Goal: Task Accomplishment & Management: Complete application form

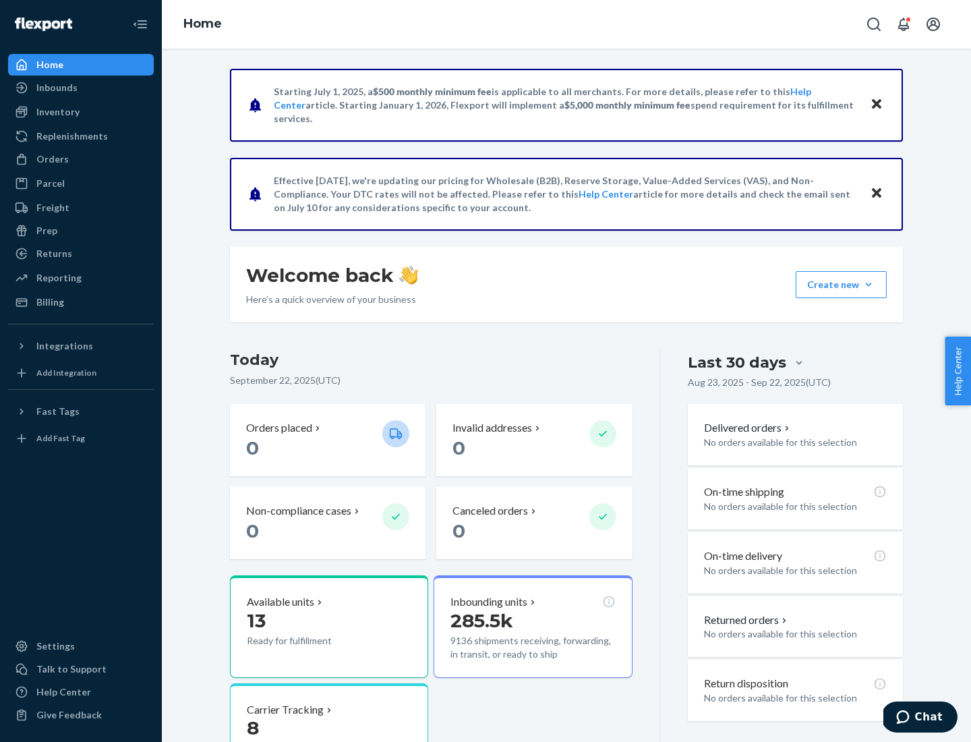
click at [869, 285] on button "Create new Create new inbound Create new order Create new product" at bounding box center [841, 284] width 91 height 27
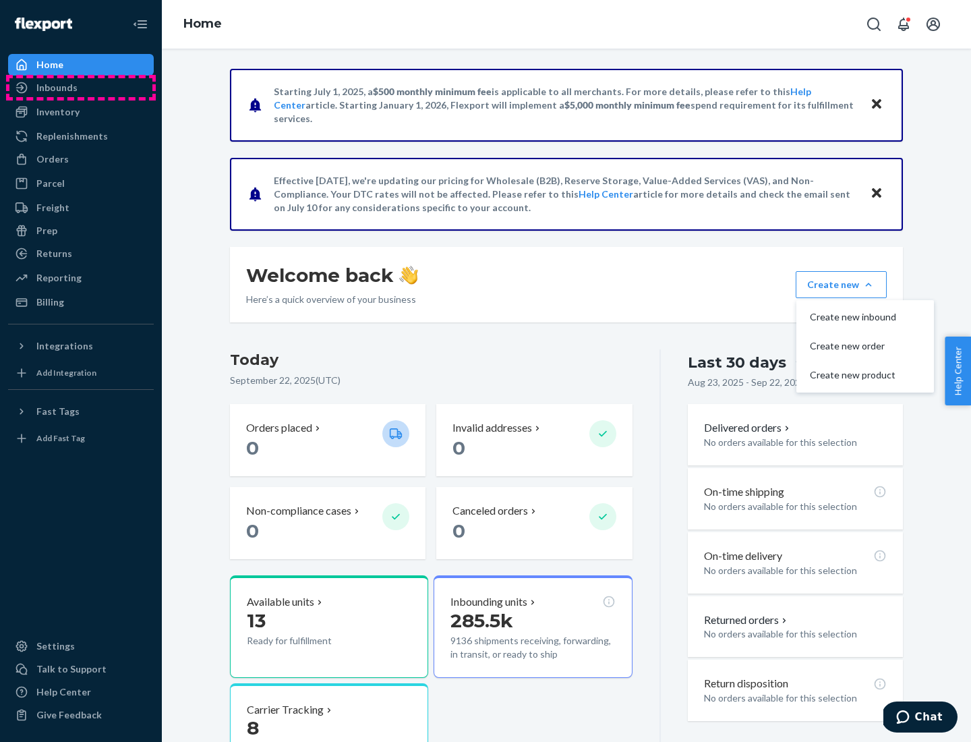
click at [81, 88] on div "Inbounds" at bounding box center [80, 87] width 143 height 19
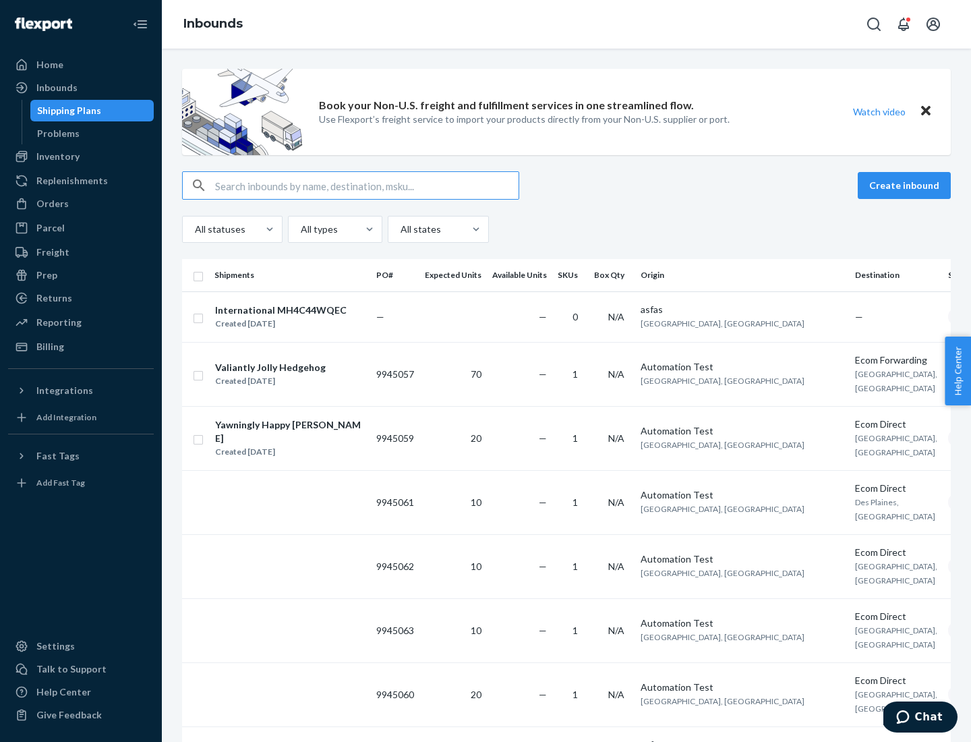
click at [907, 186] on button "Create inbound" at bounding box center [904, 185] width 93 height 27
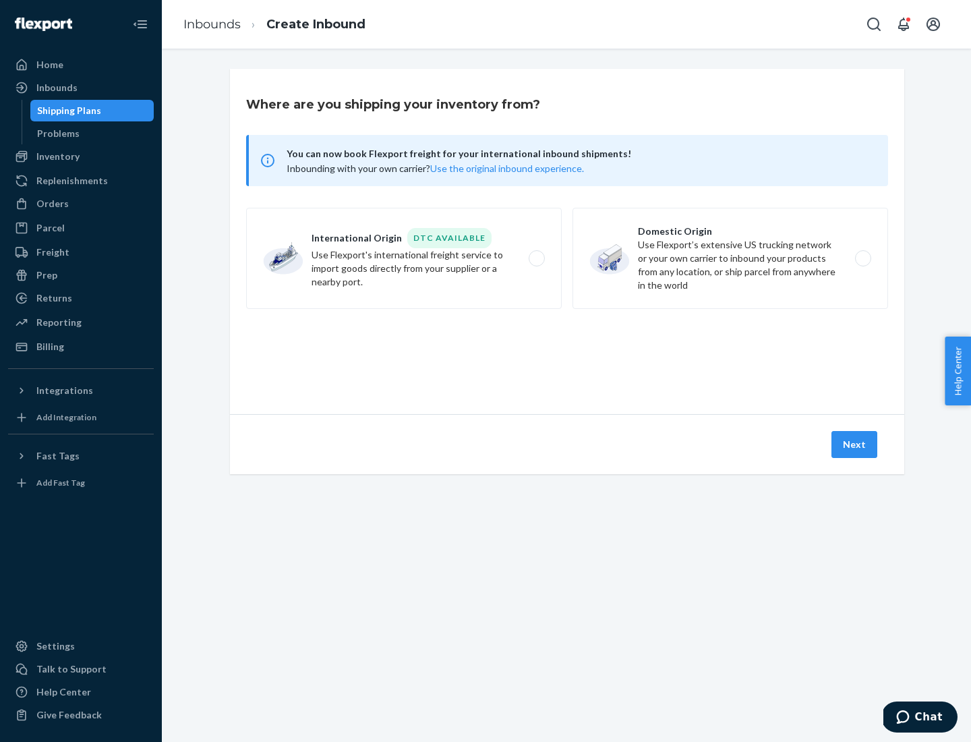
click at [731, 258] on label "Domestic Origin Use Flexport’s extensive US trucking network or your own carrie…" at bounding box center [731, 258] width 316 height 101
click at [863, 258] on input "Domestic Origin Use Flexport’s extensive US trucking network or your own carrie…" at bounding box center [867, 258] width 9 height 9
radio input "true"
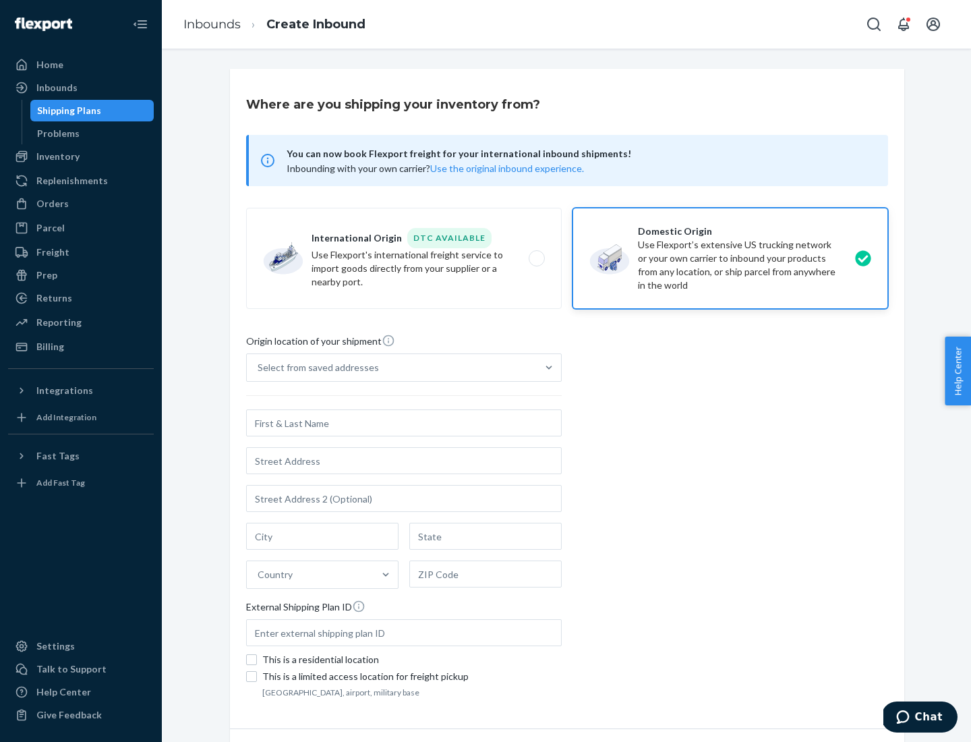
click at [315, 368] on div "Select from saved addresses" at bounding box center [318, 367] width 121 height 13
click at [259, 368] on input "Select from saved addresses" at bounding box center [258, 367] width 1 height 13
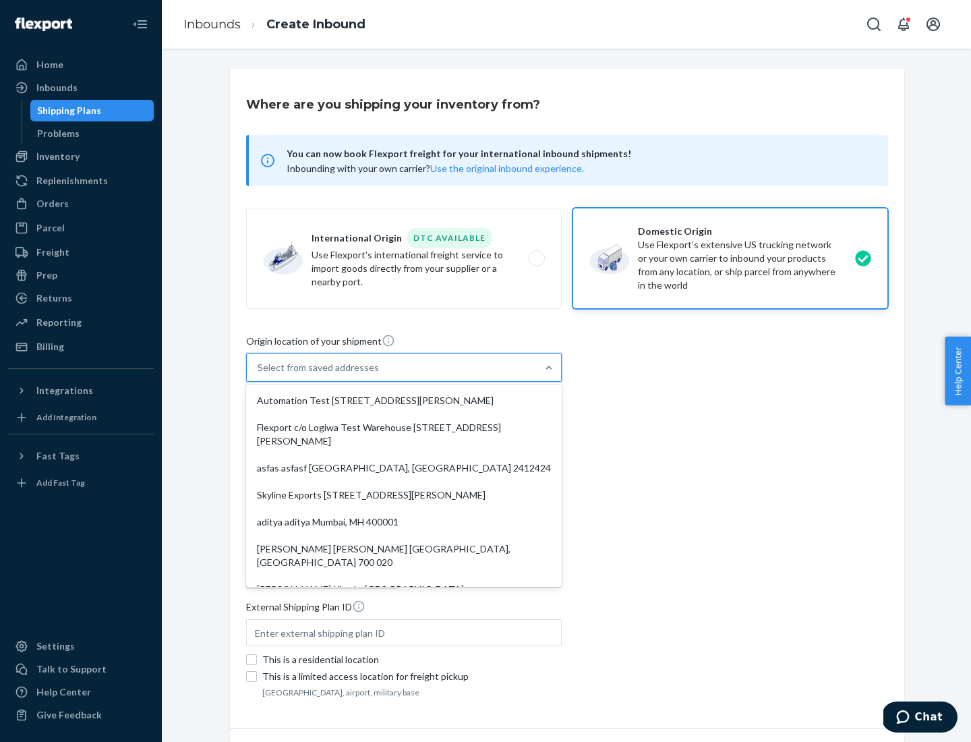
scroll to position [5, 0]
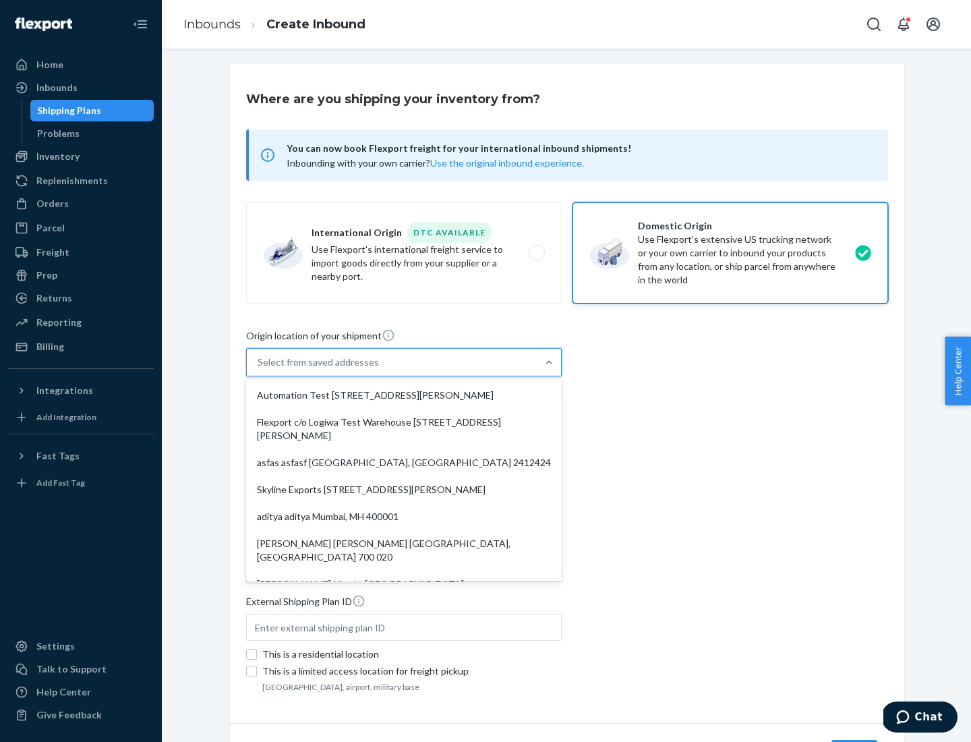
click at [404, 395] on div "Automation Test [STREET_ADDRESS][PERSON_NAME]" at bounding box center [404, 395] width 310 height 27
click at [259, 369] on input "option Automation Test [STREET_ADDRESS][PERSON_NAME]. 9 results available. Use …" at bounding box center [258, 362] width 1 height 13
type input "Automation Test"
type input "9th Floor"
type input "[GEOGRAPHIC_DATA]"
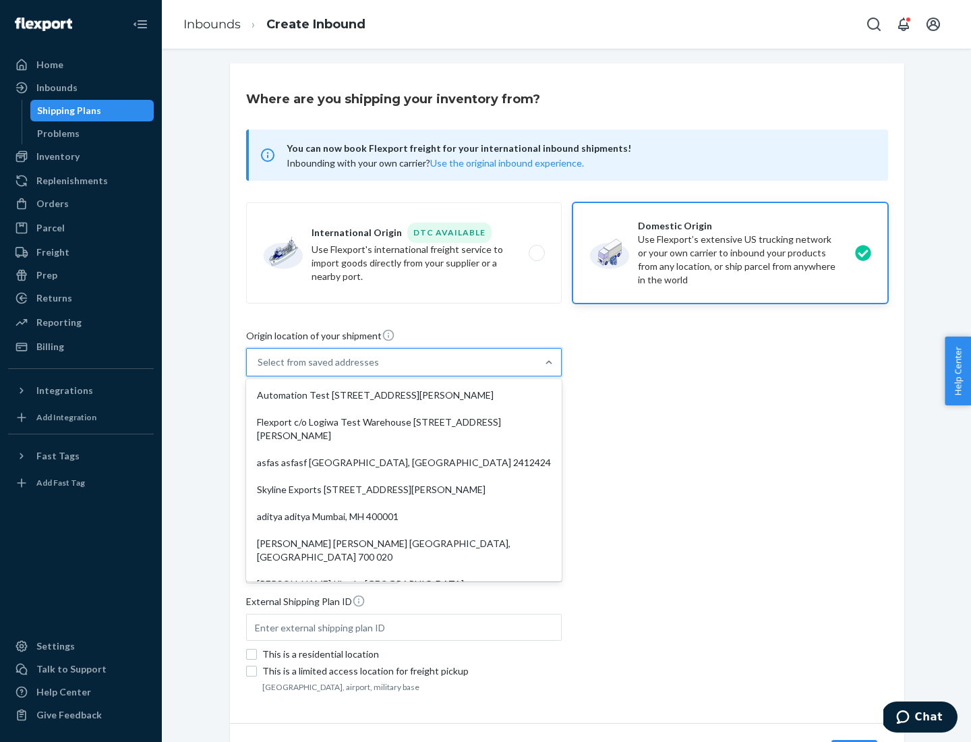
type input "CA"
type input "94104"
type input "[STREET_ADDRESS][PERSON_NAME]"
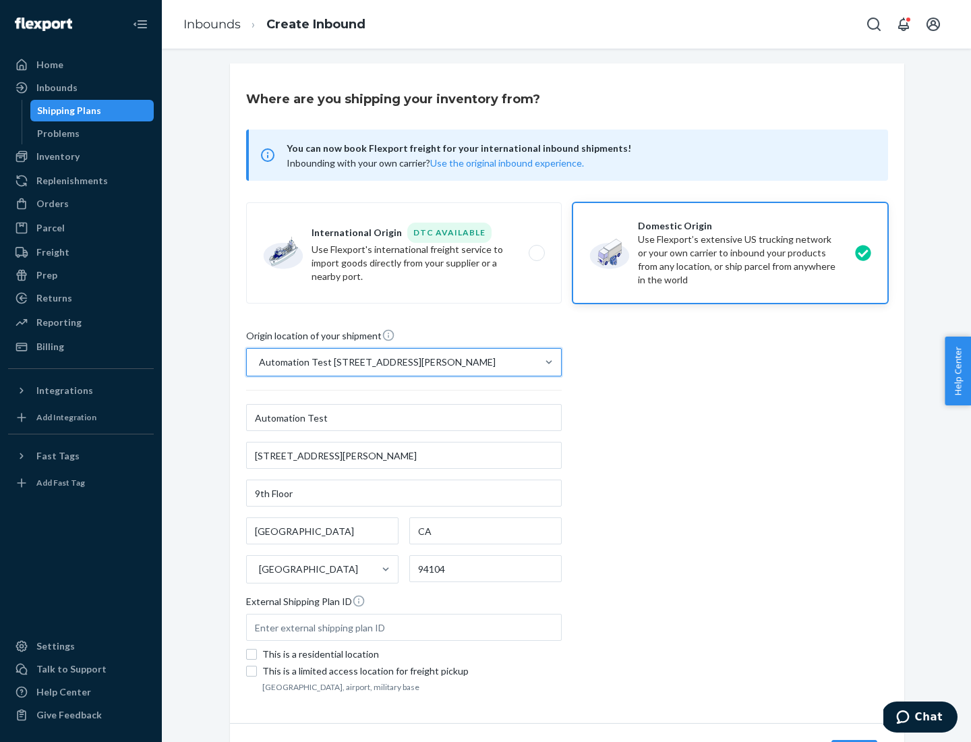
scroll to position [79, 0]
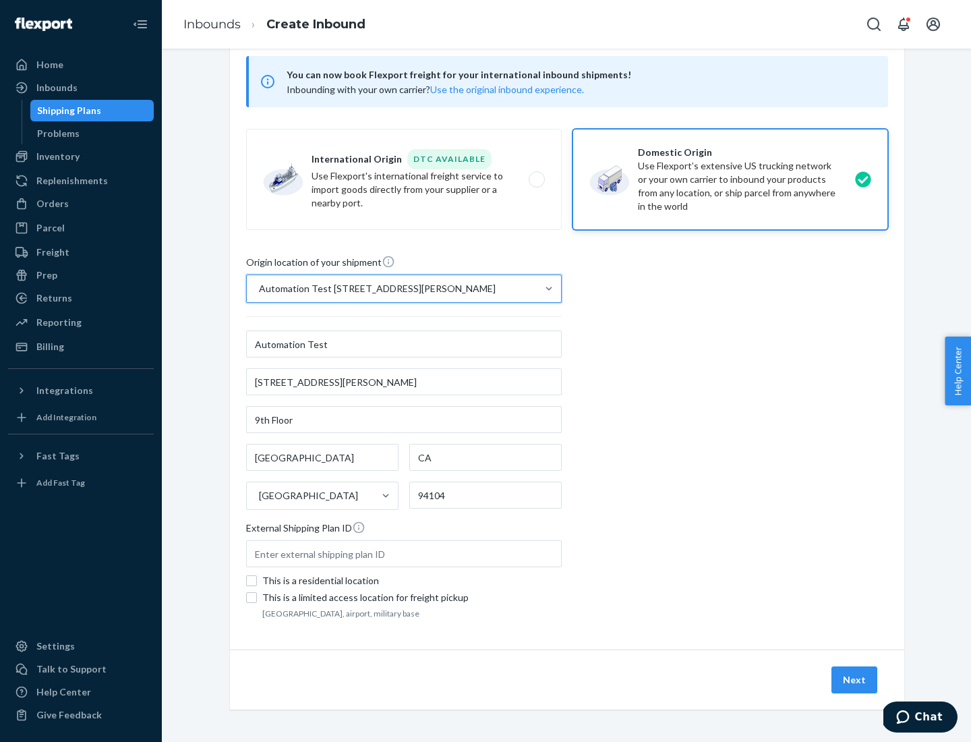
click at [855, 680] on button "Next" at bounding box center [855, 680] width 46 height 27
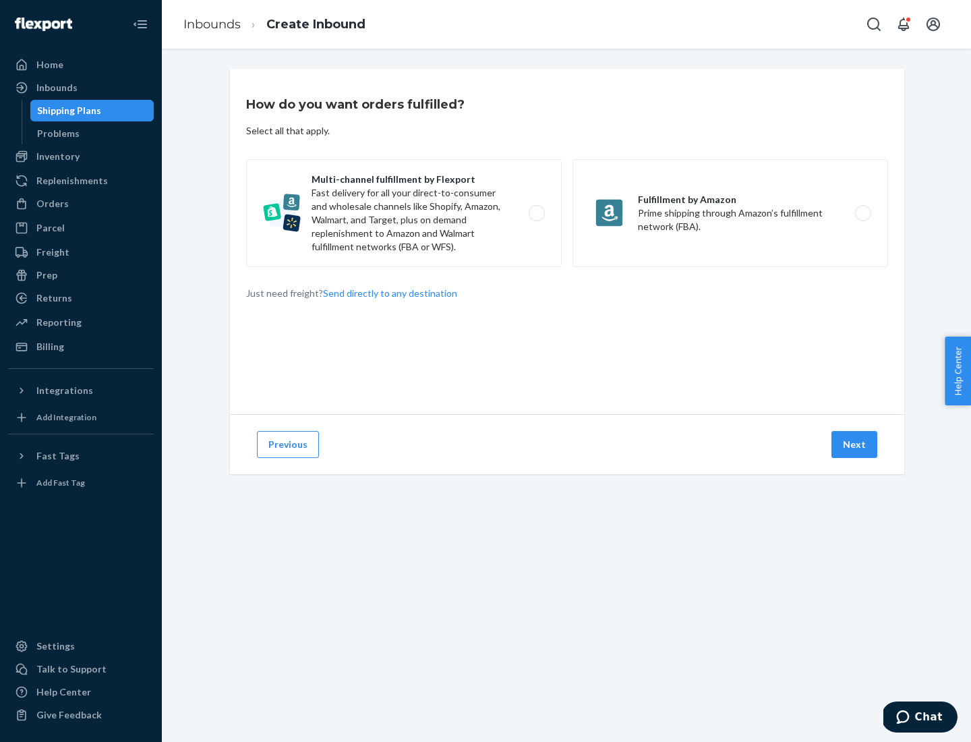
click at [404, 213] on label "Multi-channel fulfillment by Flexport Fast delivery for all your direct-to-cons…" at bounding box center [404, 213] width 316 height 108
click at [536, 213] on input "Multi-channel fulfillment by Flexport Fast delivery for all your direct-to-cons…" at bounding box center [540, 213] width 9 height 9
radio input "true"
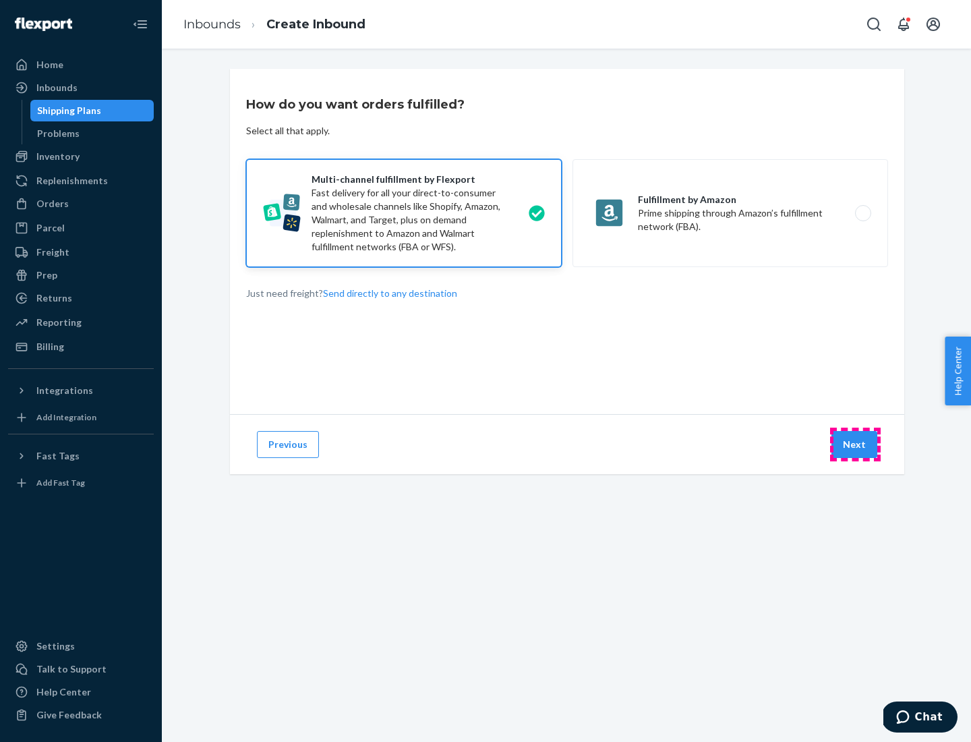
click at [855, 445] on button "Next" at bounding box center [855, 444] width 46 height 27
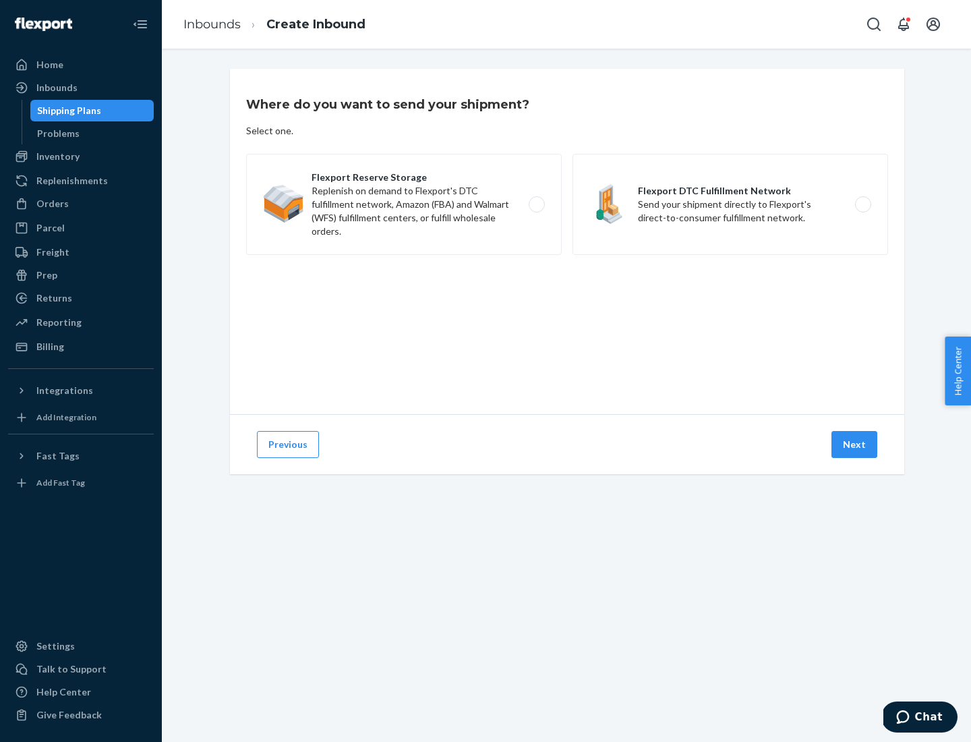
click at [731, 204] on label "Flexport DTC Fulfillment Network Send your shipment directly to Flexport's dire…" at bounding box center [731, 204] width 316 height 101
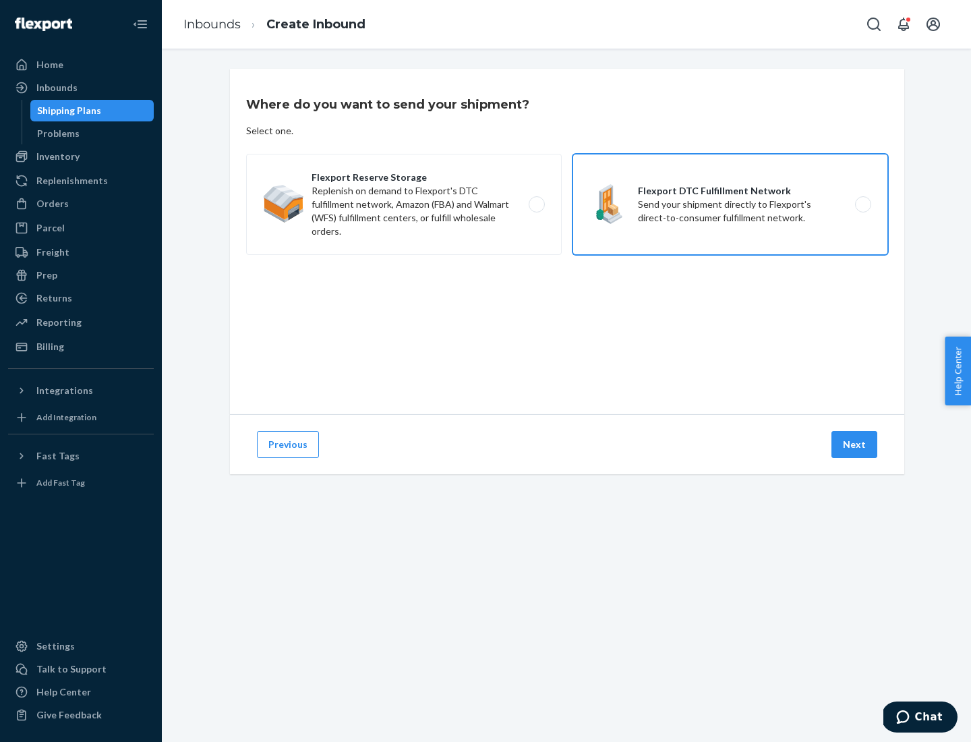
click at [863, 204] on input "Flexport DTC Fulfillment Network Send your shipment directly to Flexport's dire…" at bounding box center [867, 204] width 9 height 9
radio input "true"
click at [855, 445] on button "Next" at bounding box center [855, 444] width 46 height 27
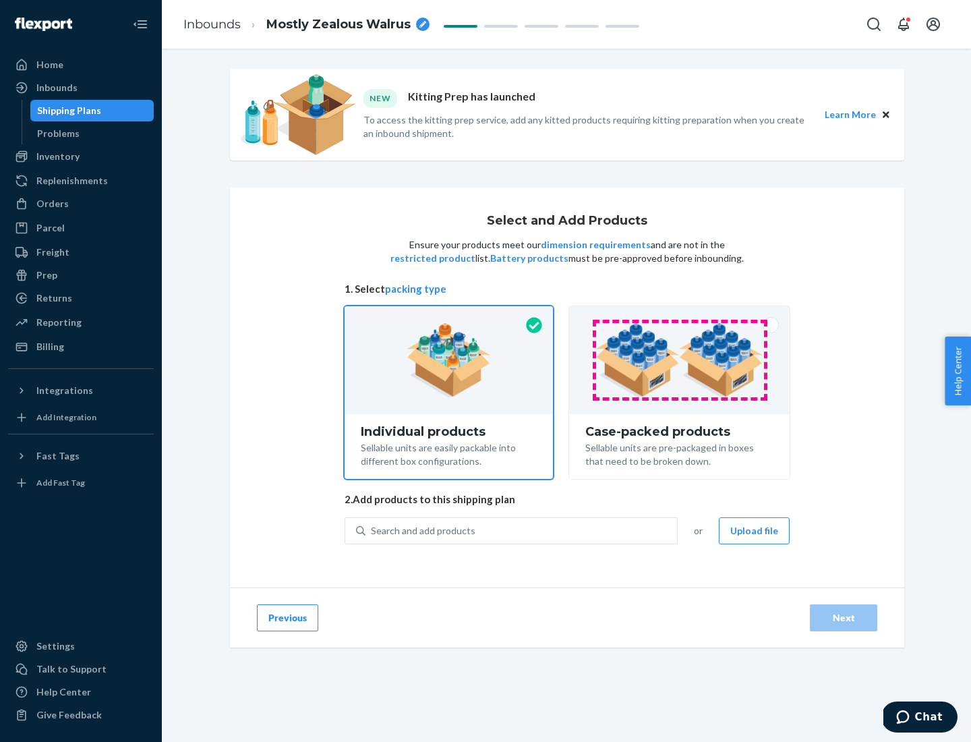
click at [680, 360] on img at bounding box center [680, 360] width 168 height 74
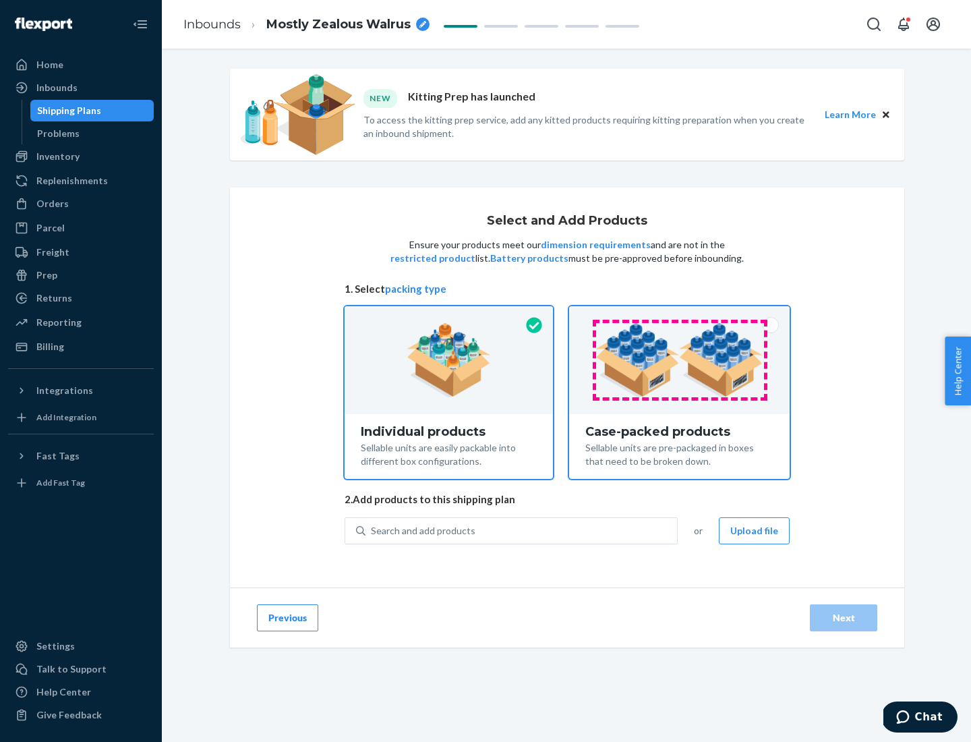
click at [680, 315] on input "Case-packed products Sellable units are pre-packaged in boxes that need to be b…" at bounding box center [679, 310] width 9 height 9
radio input "true"
radio input "false"
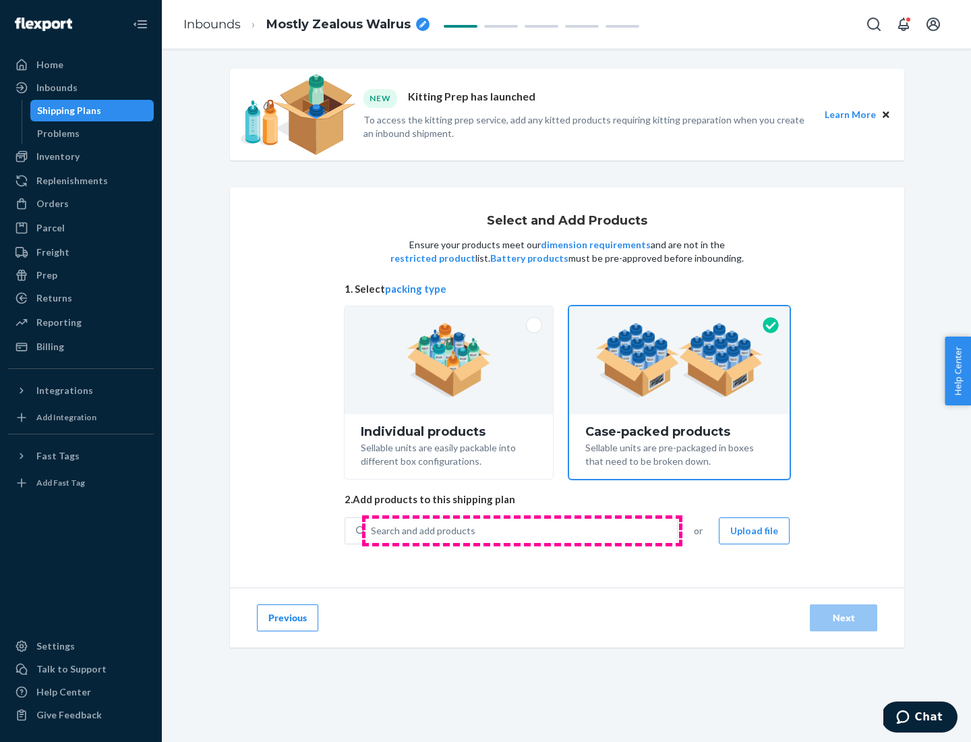
click at [522, 530] on div "Search and add products" at bounding box center [522, 531] width 312 height 24
click at [372, 530] on input "Search and add products" at bounding box center [371, 530] width 1 height 13
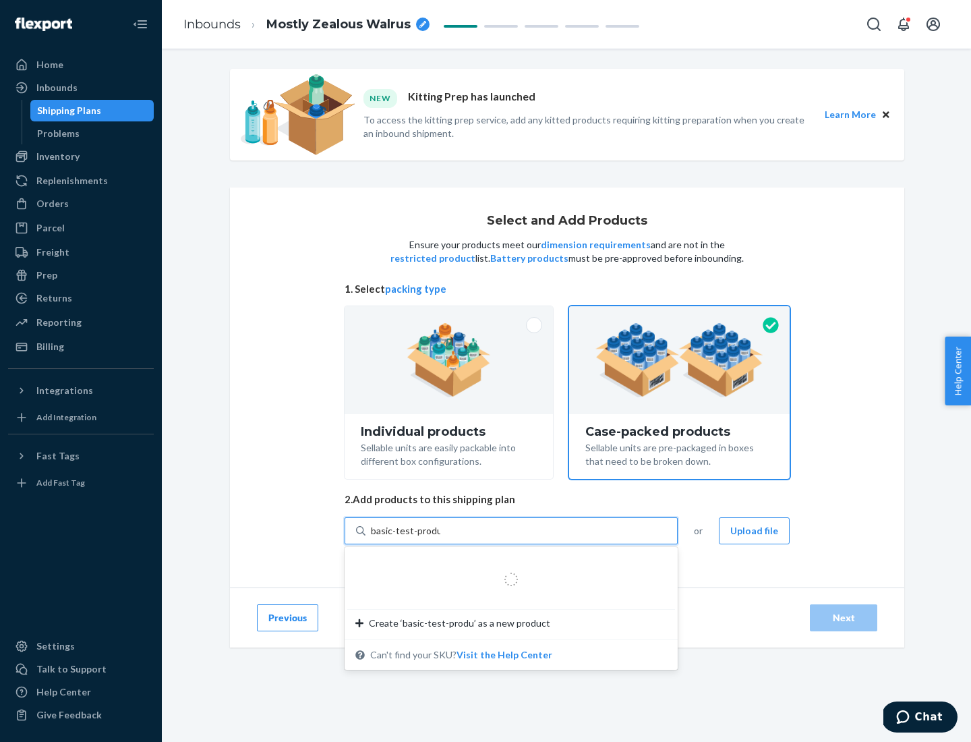
type input "basic-test-product-1"
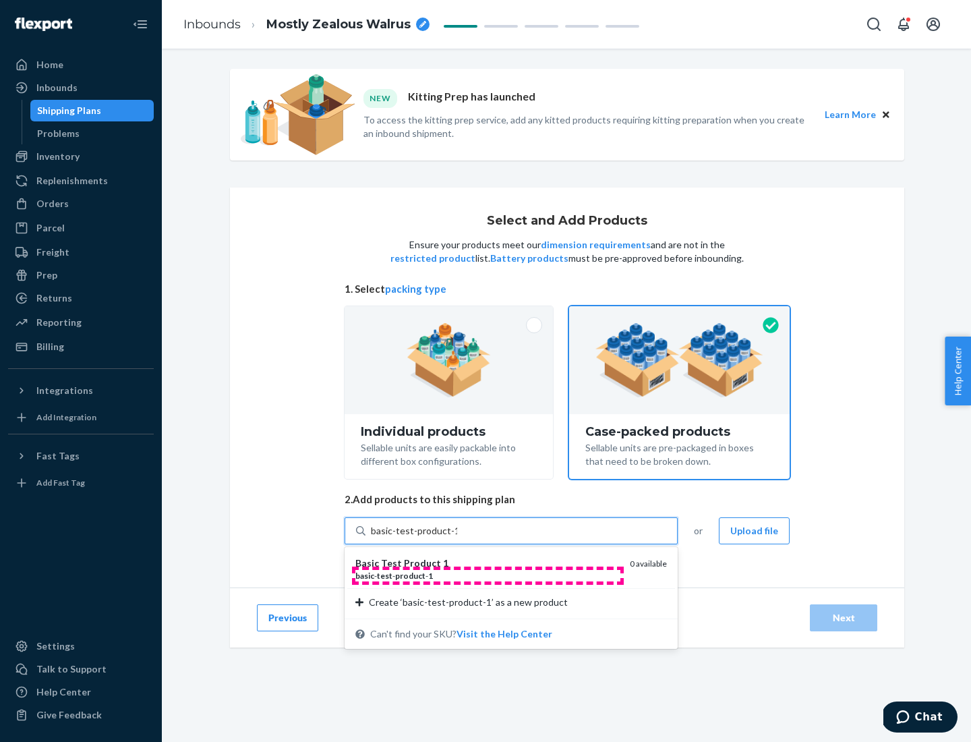
click at [488, 575] on div "basic - test - product - 1" at bounding box center [488, 575] width 264 height 11
click at [457, 538] on input "basic-test-product-1" at bounding box center [414, 530] width 86 height 13
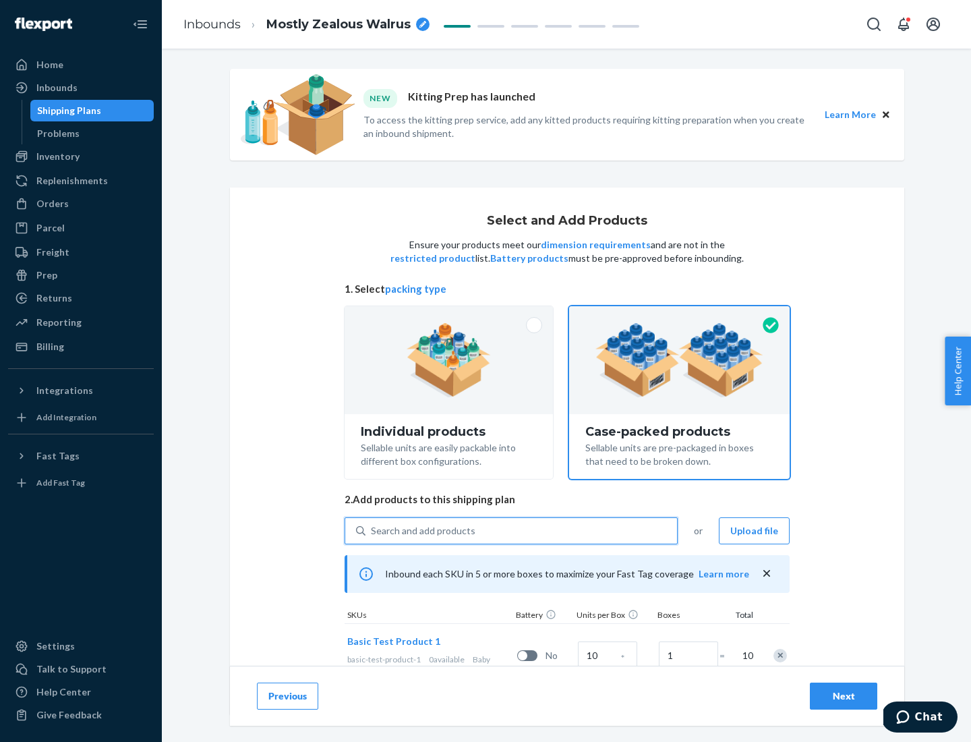
scroll to position [49, 0]
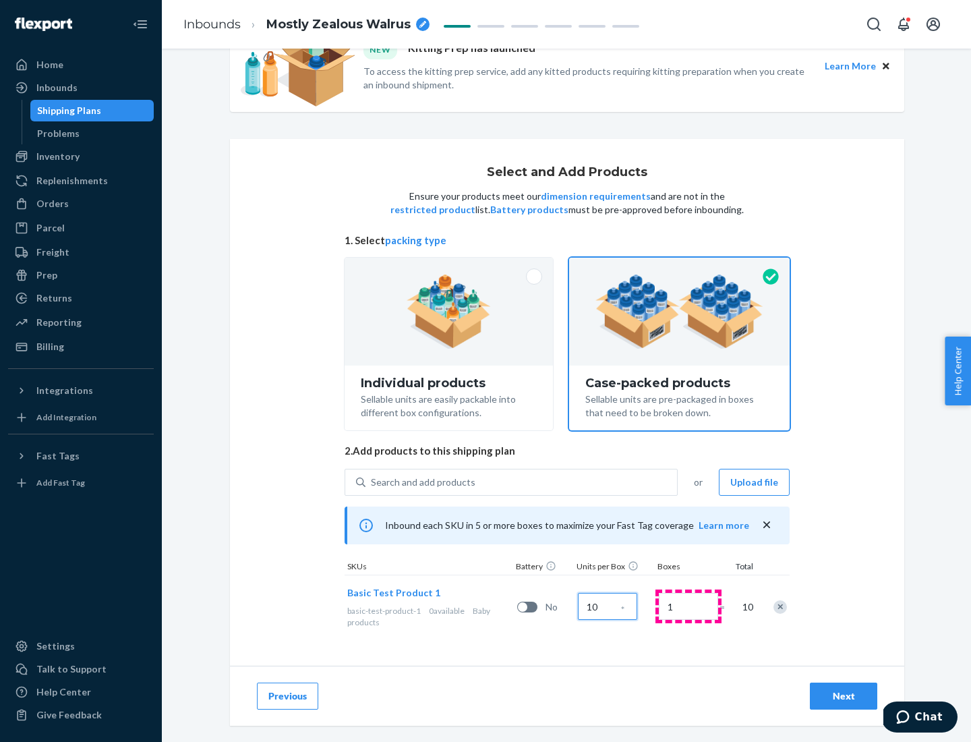
type input "10"
type input "7"
click at [844, 696] on div "Next" at bounding box center [844, 695] width 45 height 13
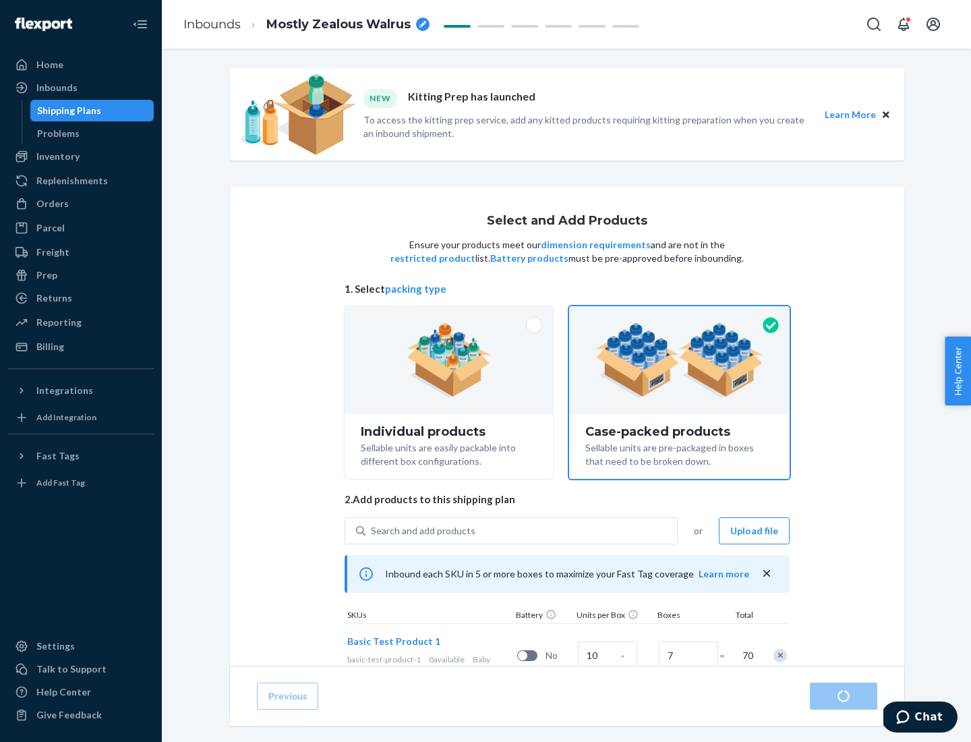
radio input "true"
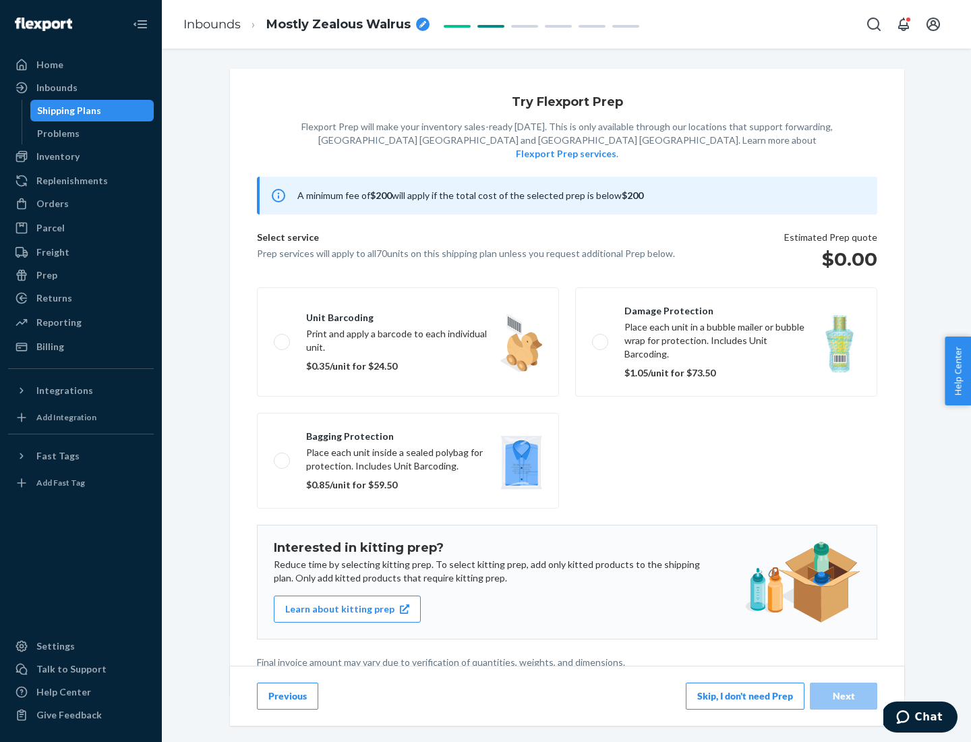
scroll to position [3, 0]
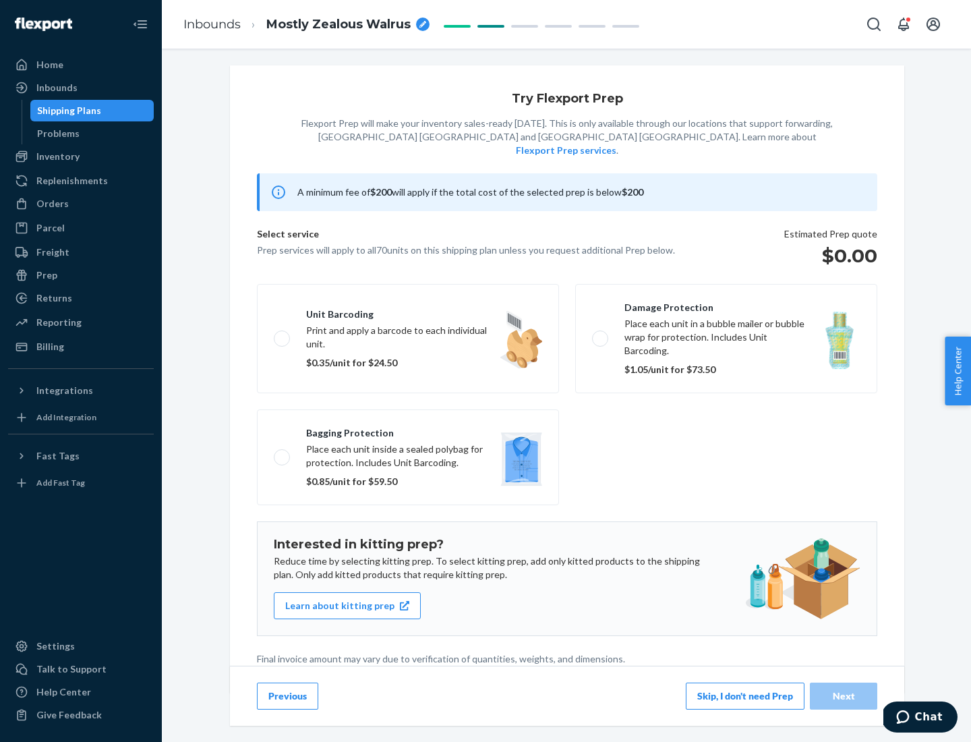
click at [408, 430] on label "Bagging protection Place each unit inside a sealed polybag for protection. Incl…" at bounding box center [408, 458] width 302 height 96
click at [283, 453] on input "Bagging protection Place each unit inside a sealed polybag for protection. Incl…" at bounding box center [278, 457] width 9 height 9
checkbox input "true"
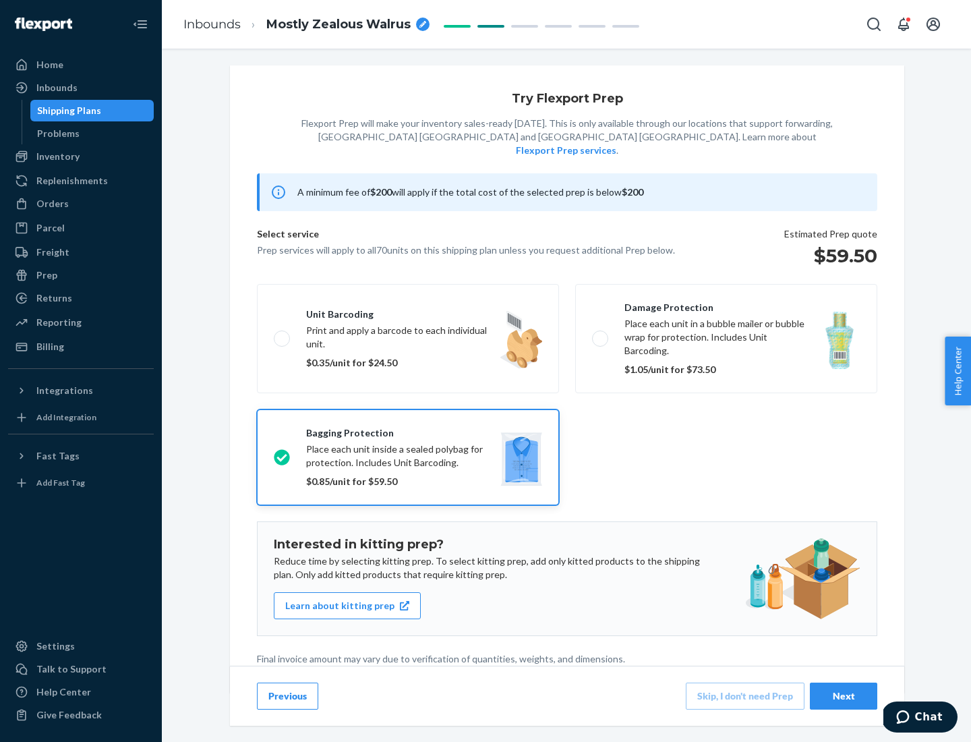
click at [844, 696] on div "Next" at bounding box center [844, 695] width 45 height 13
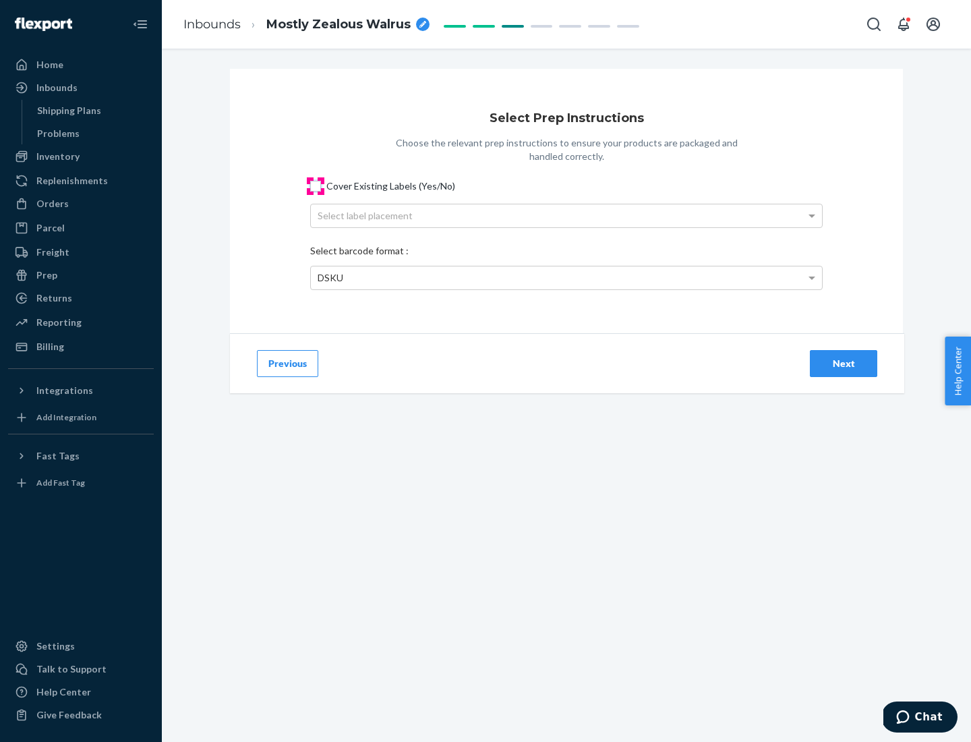
click at [316, 186] on input "Cover Existing Labels (Yes/No)" at bounding box center [315, 186] width 11 height 11
checkbox input "true"
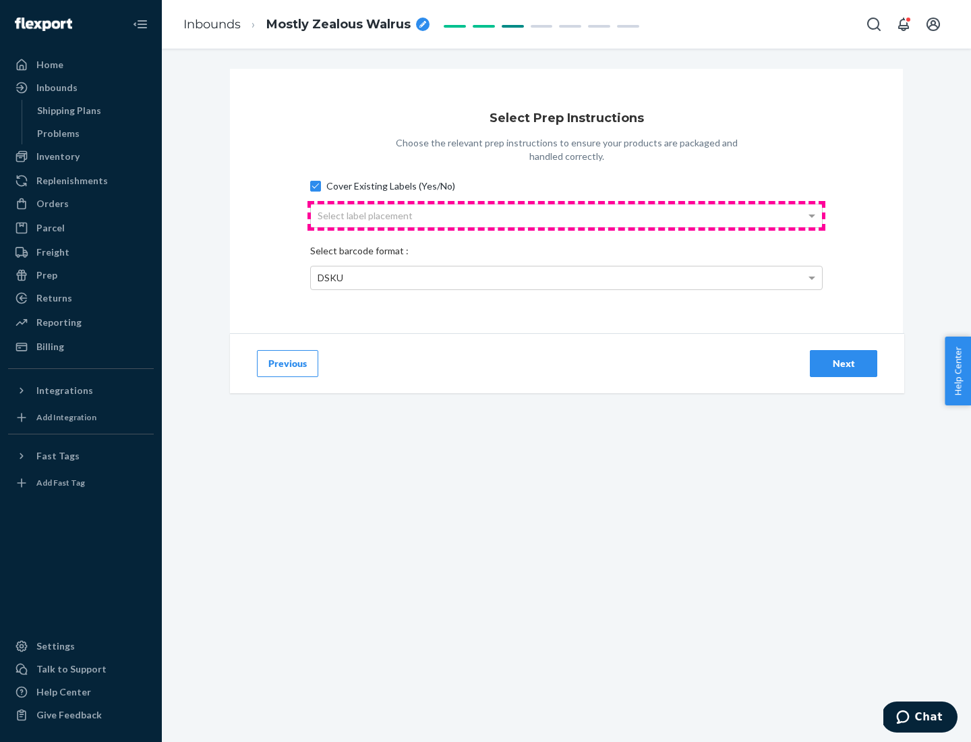
click at [567, 215] on div "Select label placement" at bounding box center [566, 215] width 511 height 23
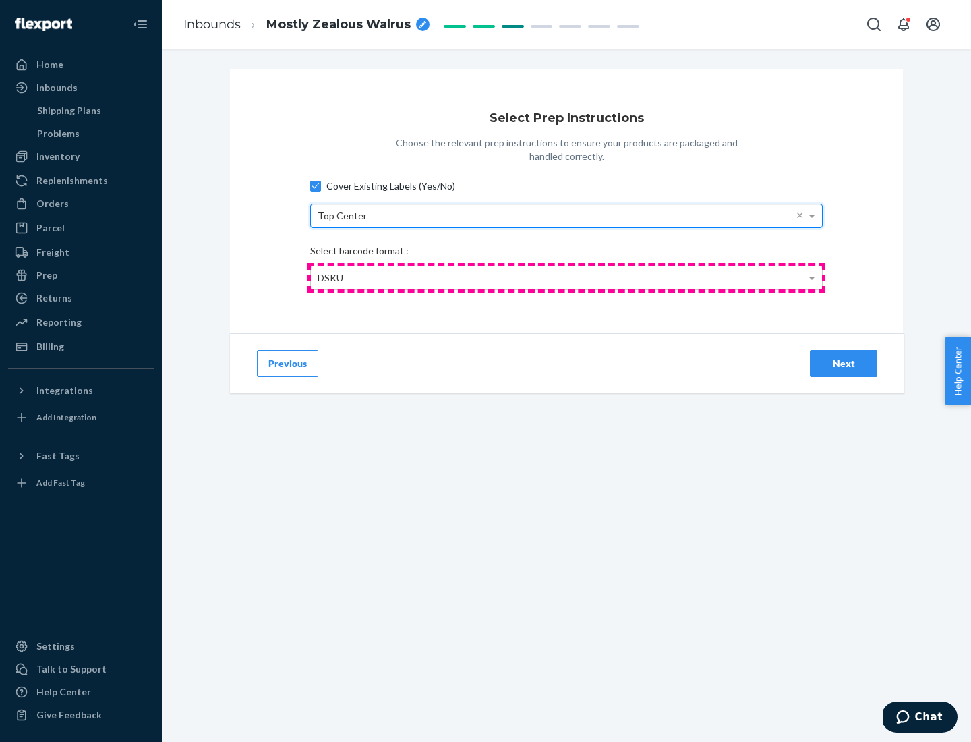
click at [567, 277] on div "DSKU" at bounding box center [566, 277] width 511 height 23
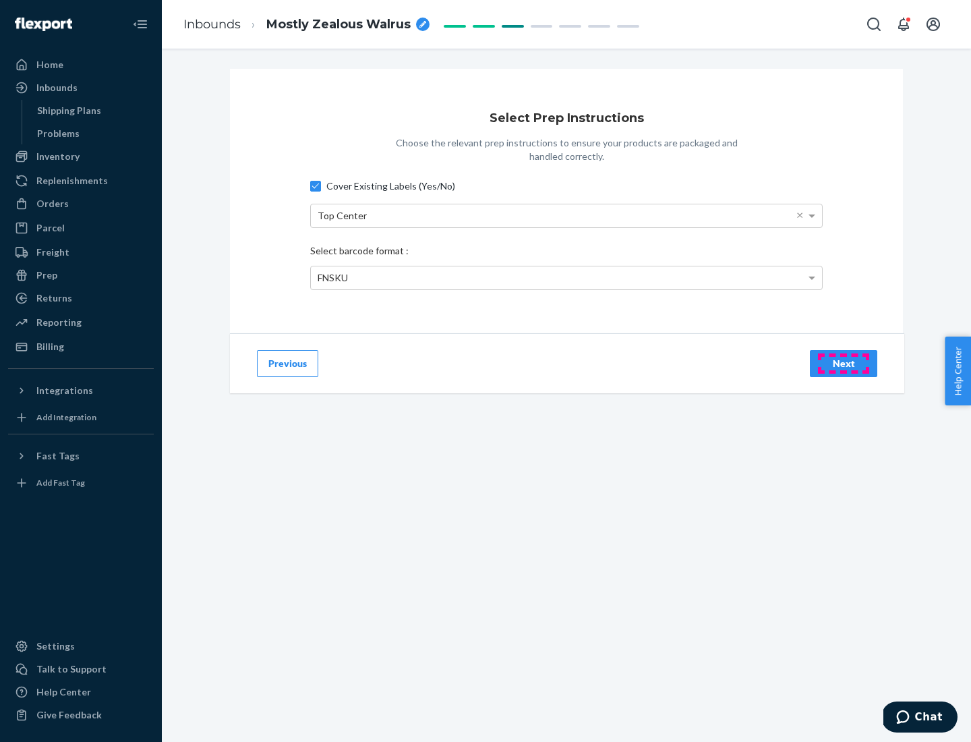
click at [844, 363] on div "Next" at bounding box center [844, 363] width 45 height 13
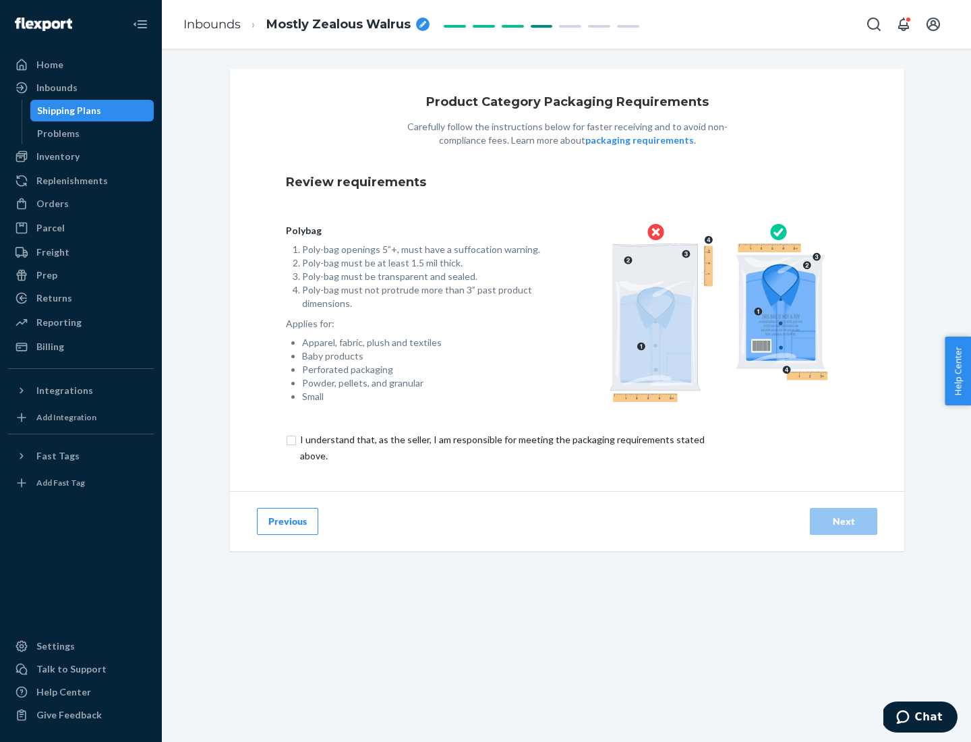
click at [501, 447] on input "checkbox" at bounding box center [510, 448] width 449 height 32
checkbox input "true"
click at [844, 521] on div "Next" at bounding box center [844, 521] width 45 height 13
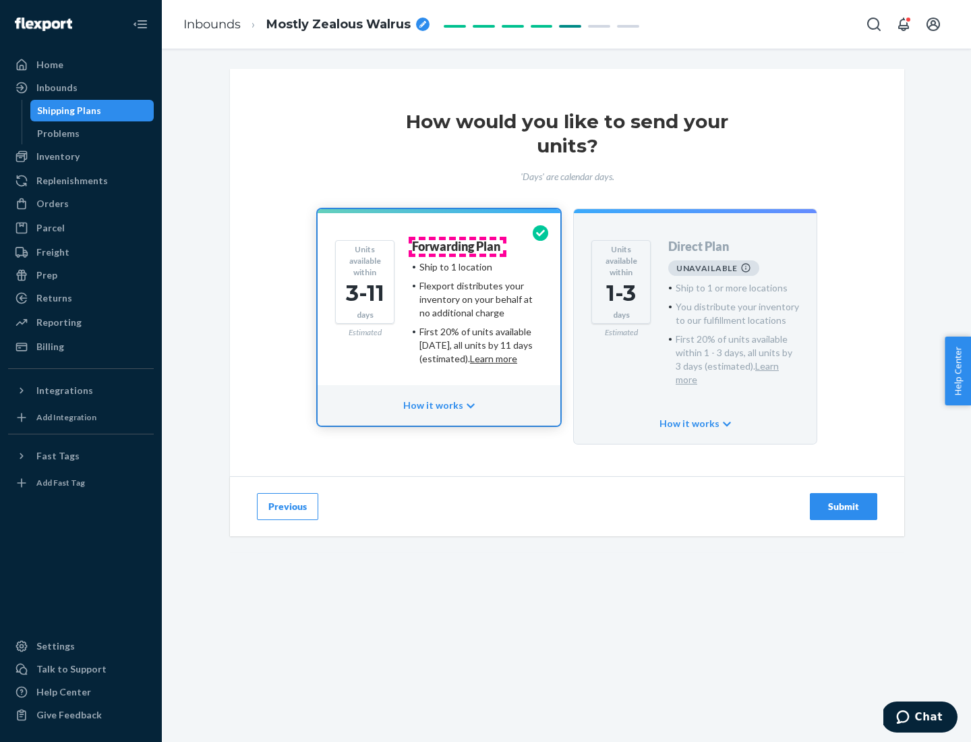
click at [457, 246] on h4 "Forwarding Plan" at bounding box center [456, 246] width 88 height 13
click at [844, 500] on div "Submit" at bounding box center [844, 506] width 45 height 13
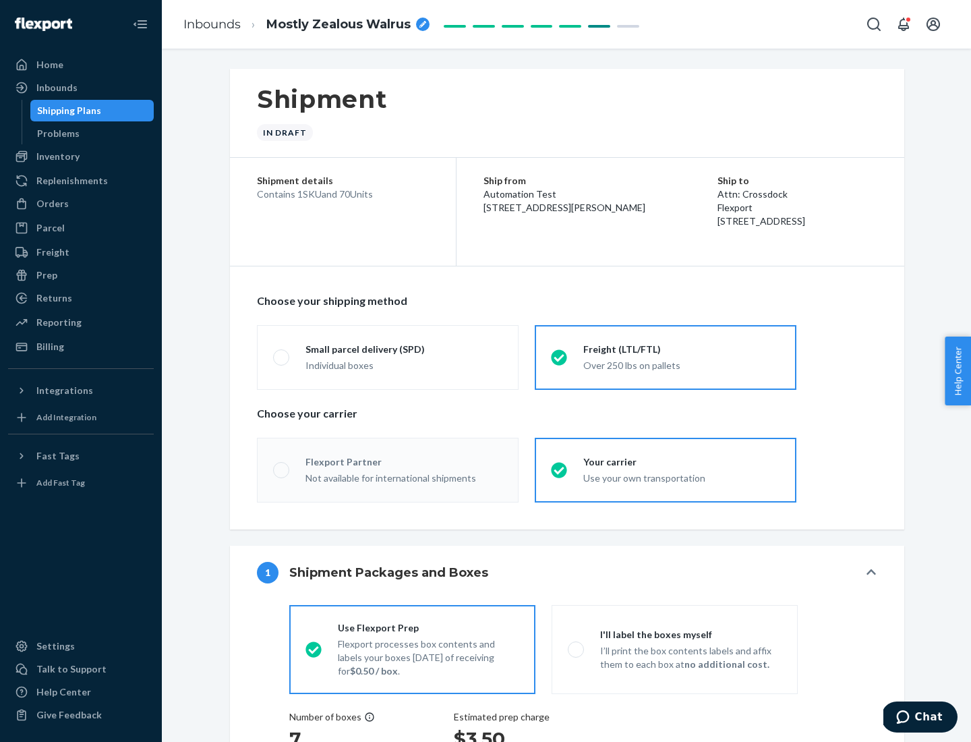
radio input "true"
radio input "false"
radio input "true"
radio input "false"
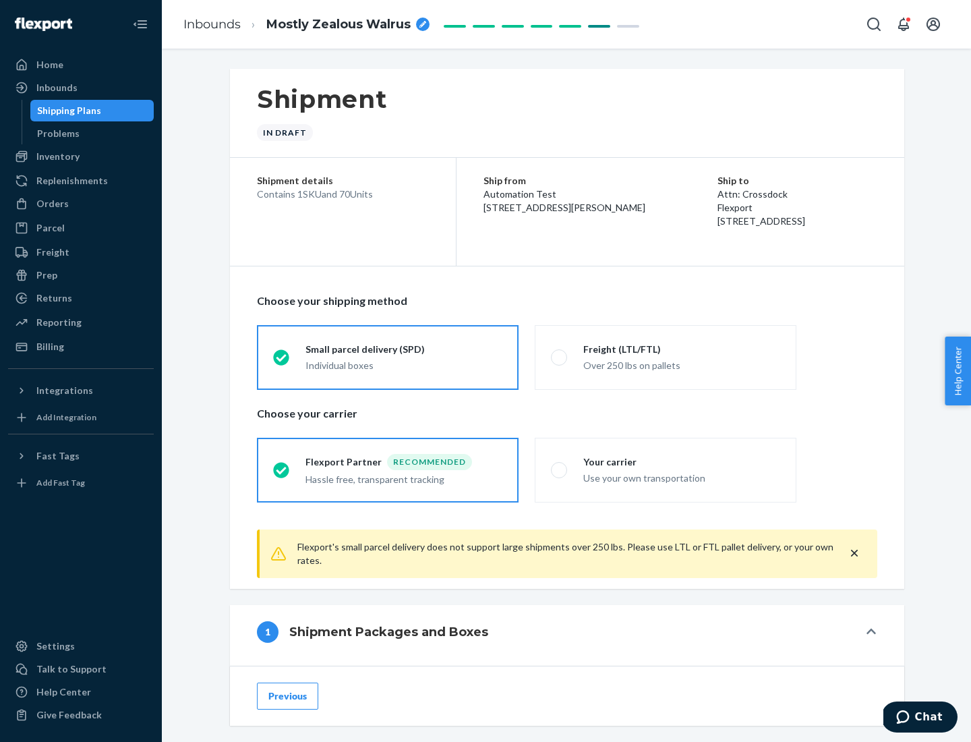
click at [666, 357] on div "Over 250 lbs on pallets" at bounding box center [682, 364] width 197 height 16
click at [560, 357] on input "Freight (LTL/FTL) Over 250 lbs on pallets" at bounding box center [555, 357] width 9 height 9
radio input "true"
radio input "false"
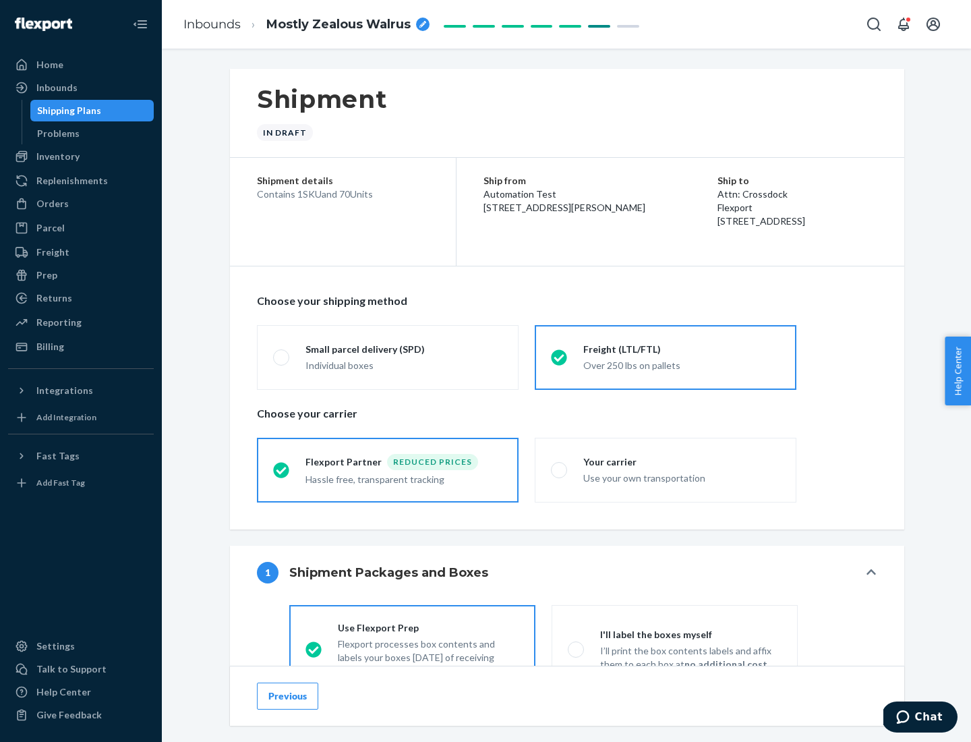
scroll to position [75, 0]
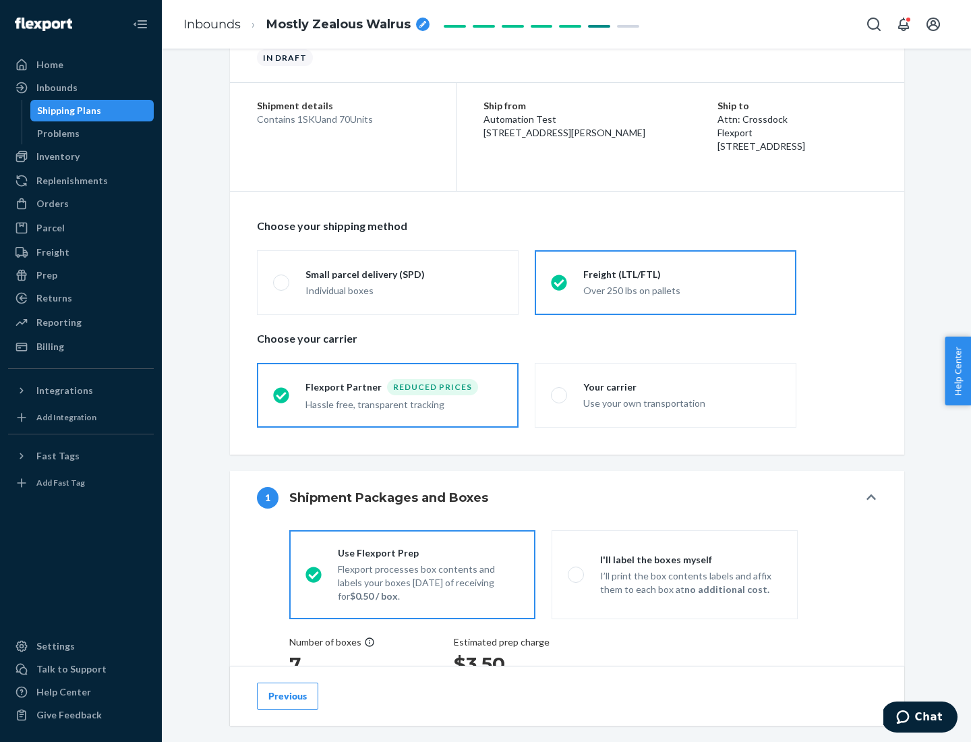
click at [666, 395] on div "Use your own transportation" at bounding box center [682, 402] width 197 height 16
click at [560, 395] on input "Your carrier Use your own transportation" at bounding box center [555, 395] width 9 height 9
radio input "true"
radio input "false"
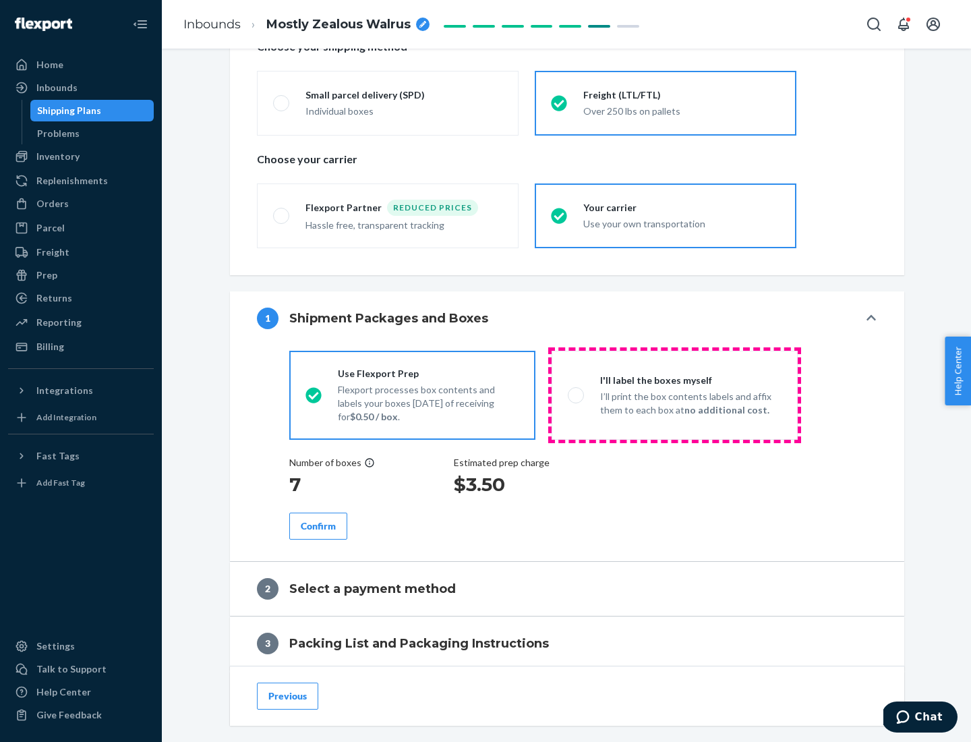
click at [675, 395] on p "I’ll print the box contents labels and affix them to each box at no additional …" at bounding box center [690, 403] width 181 height 27
click at [577, 395] on input "I'll label the boxes myself I’ll print the box contents labels and affix them t…" at bounding box center [572, 395] width 9 height 9
radio input "true"
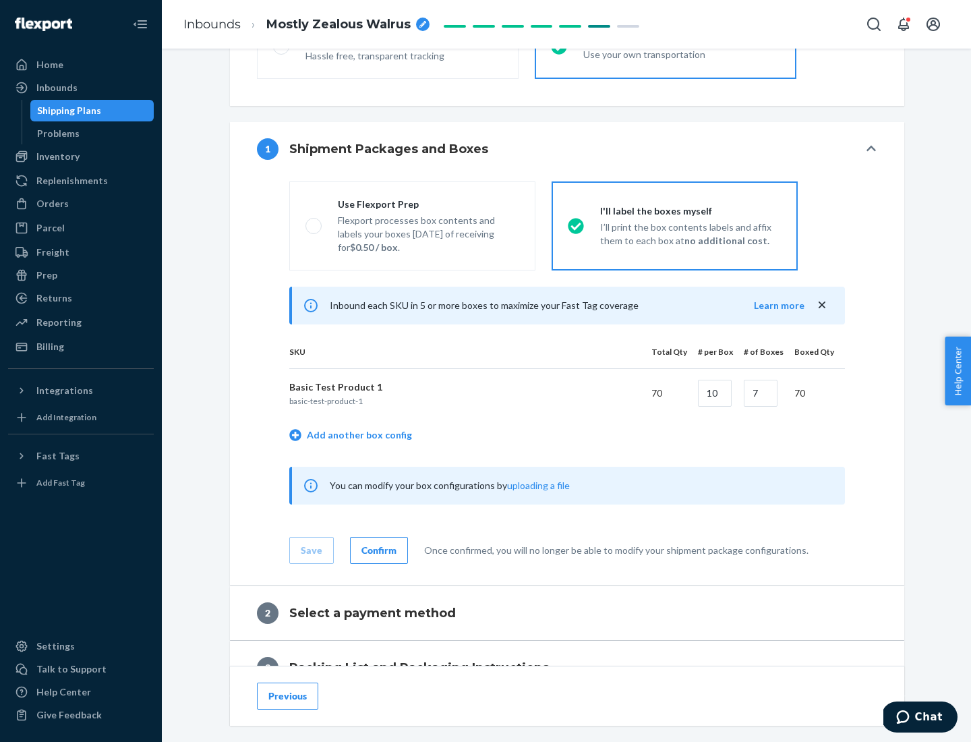
scroll to position [233, 0]
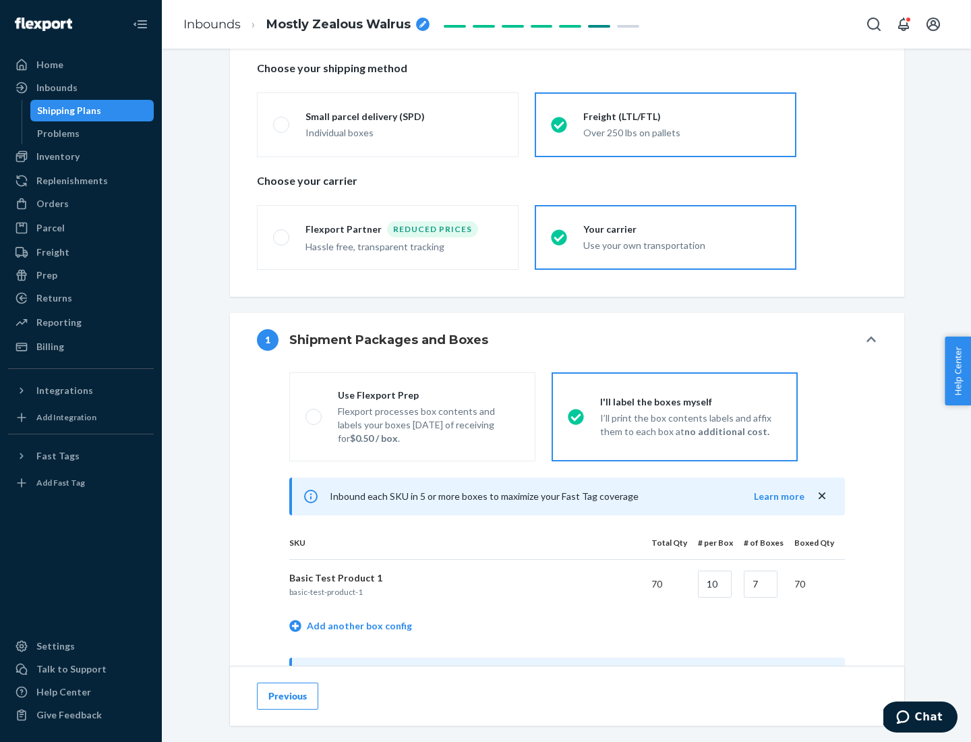
click at [428, 395] on div "Use Flexport Prep" at bounding box center [428, 395] width 181 height 13
click at [314, 412] on input "Use Flexport Prep Flexport processes box contents and labels your boxes [DATE] …" at bounding box center [310, 416] width 9 height 9
radio input "true"
radio input "false"
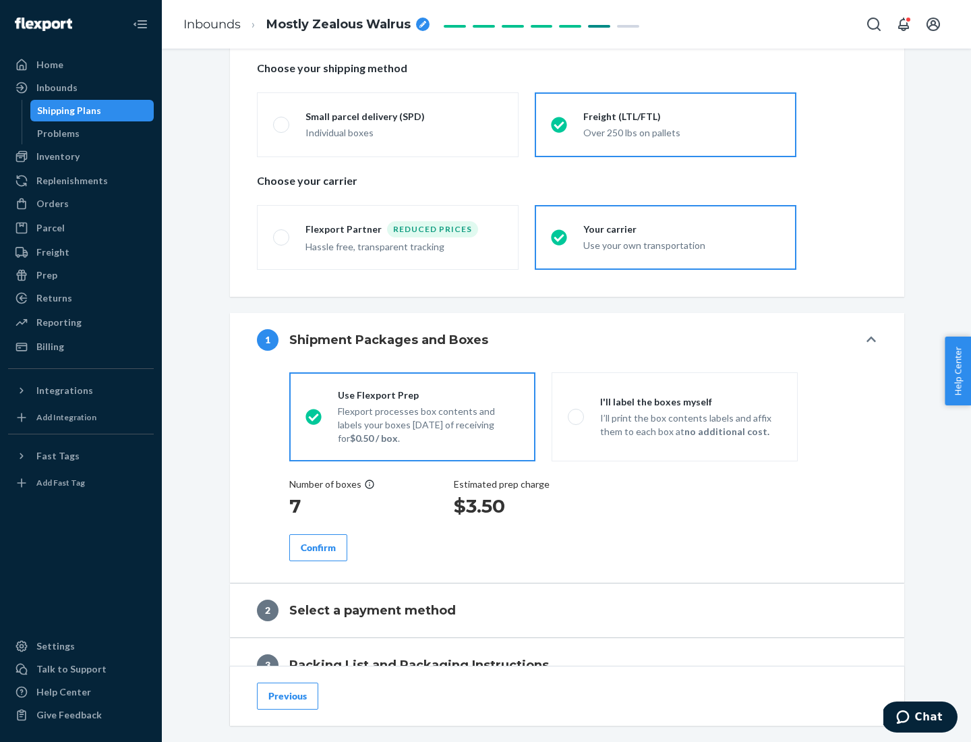
scroll to position [385, 0]
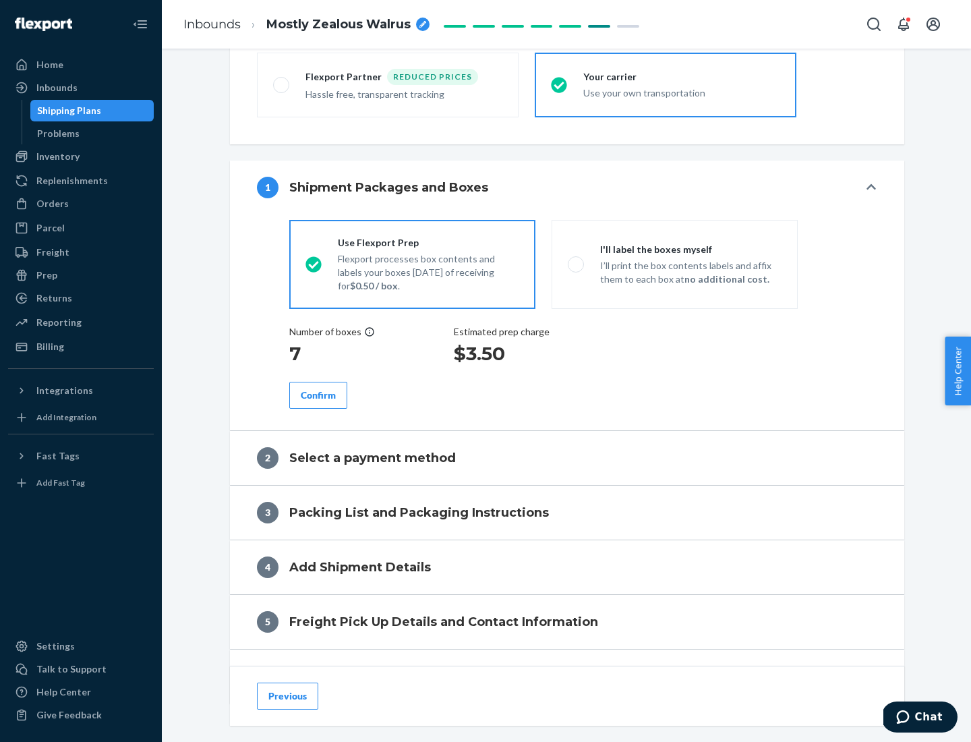
click at [318, 395] on div "Confirm" at bounding box center [318, 395] width 35 height 13
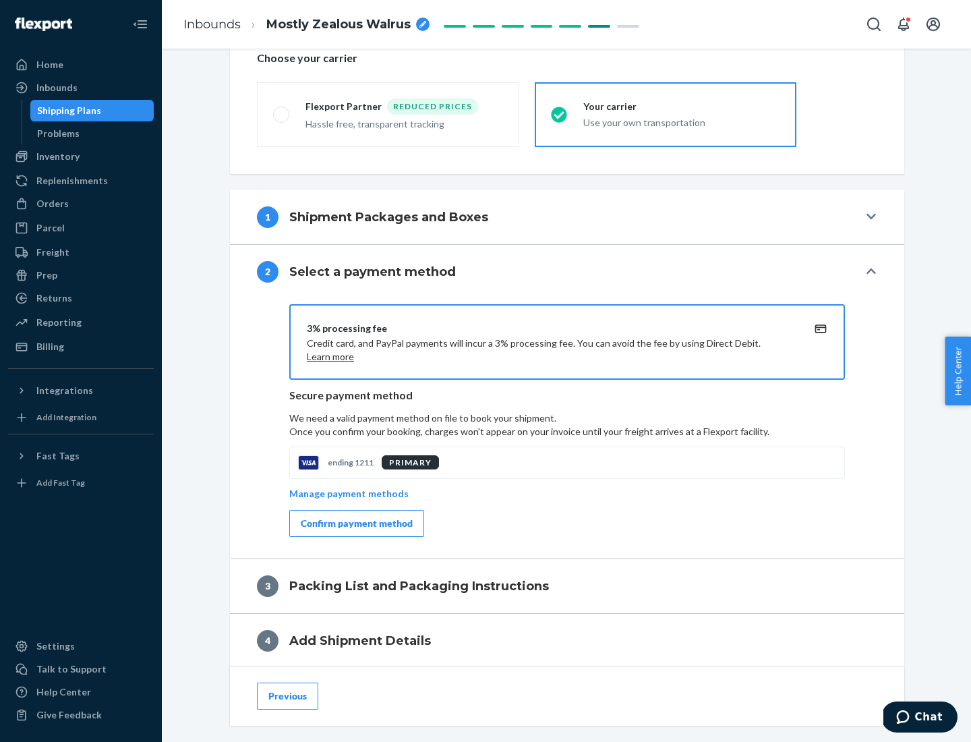
scroll to position [484, 0]
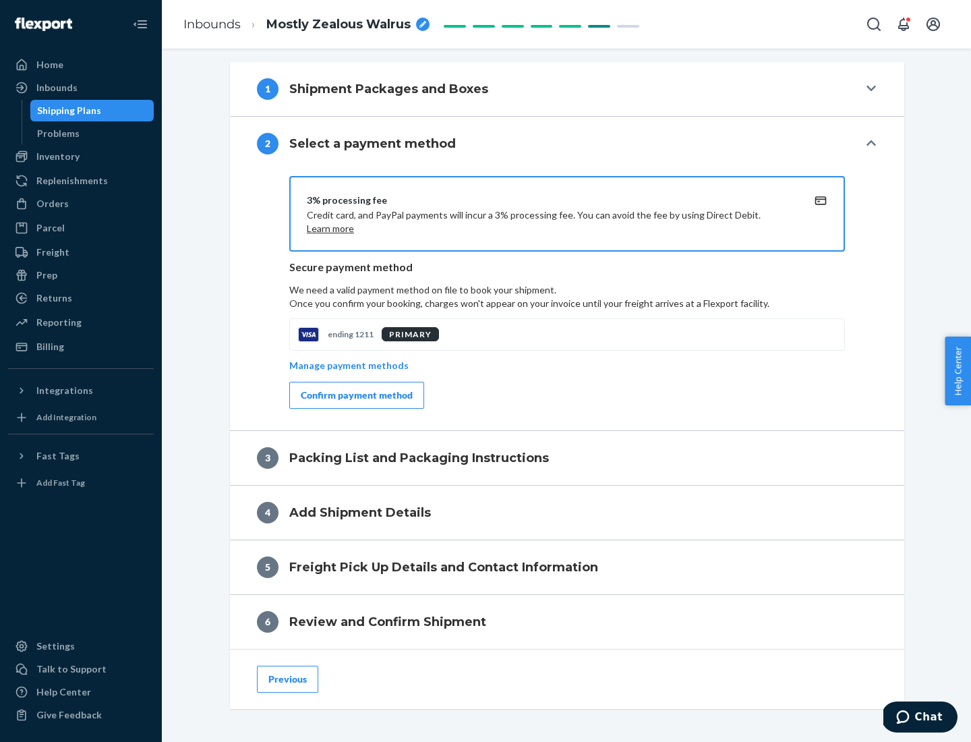
click at [356, 395] on div "Confirm payment method" at bounding box center [357, 395] width 112 height 13
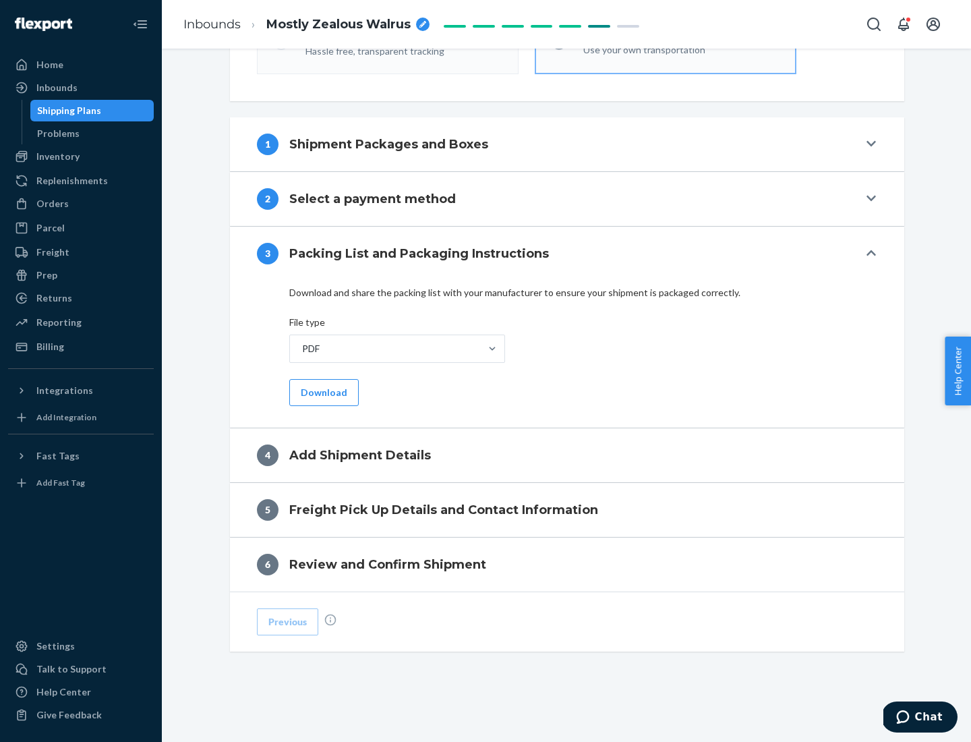
scroll to position [426, 0]
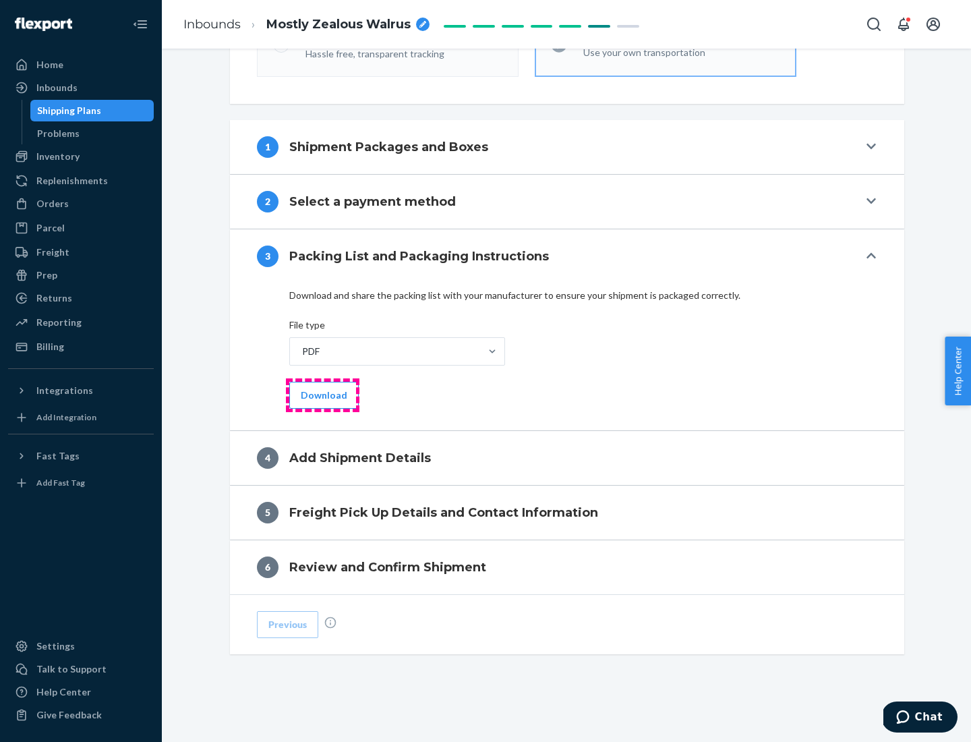
click at [322, 395] on button "Download" at bounding box center [323, 395] width 69 height 27
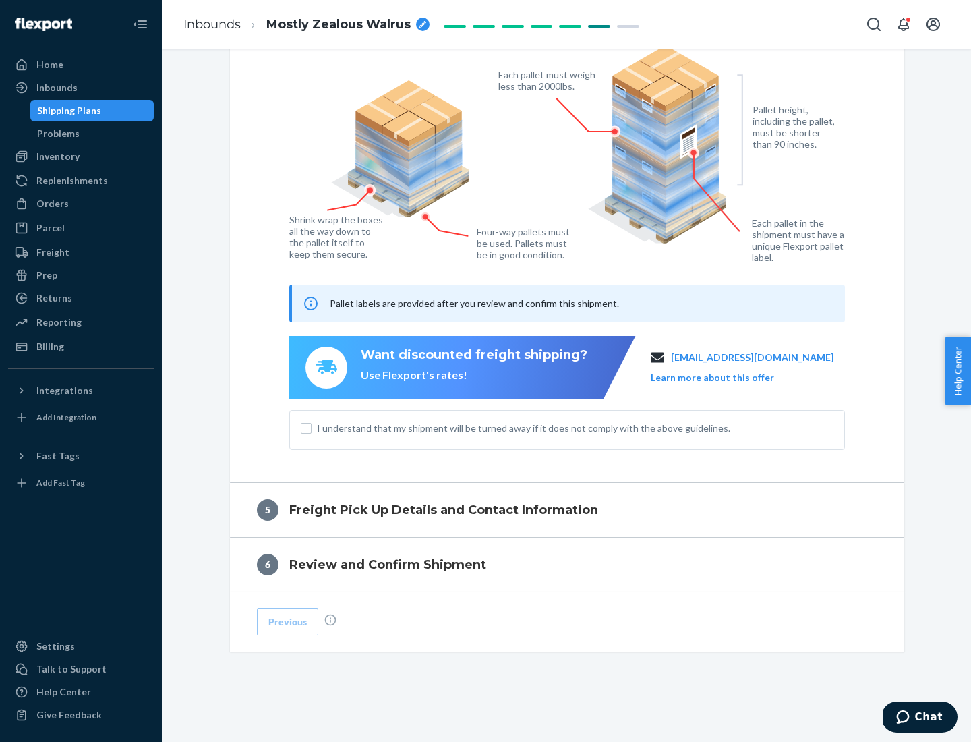
click at [567, 428] on span "I understand that my shipment will be turned away if it does not comply with th…" at bounding box center [575, 428] width 517 height 13
click at [312, 428] on input "I understand that my shipment will be turned away if it does not comply with th…" at bounding box center [306, 428] width 11 height 11
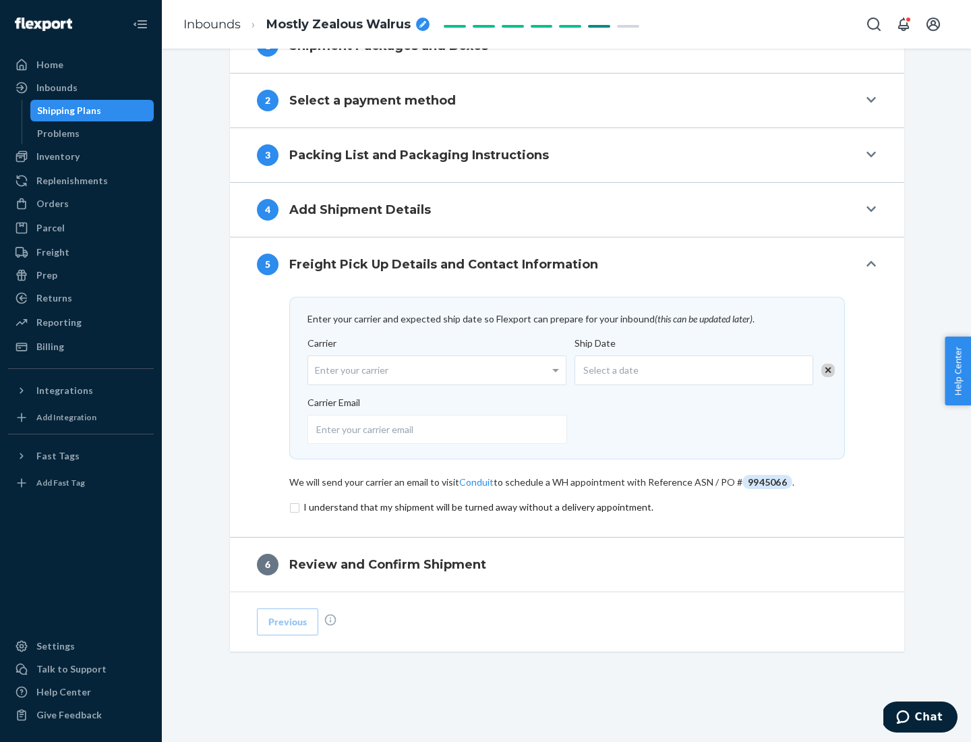
scroll to position [527, 0]
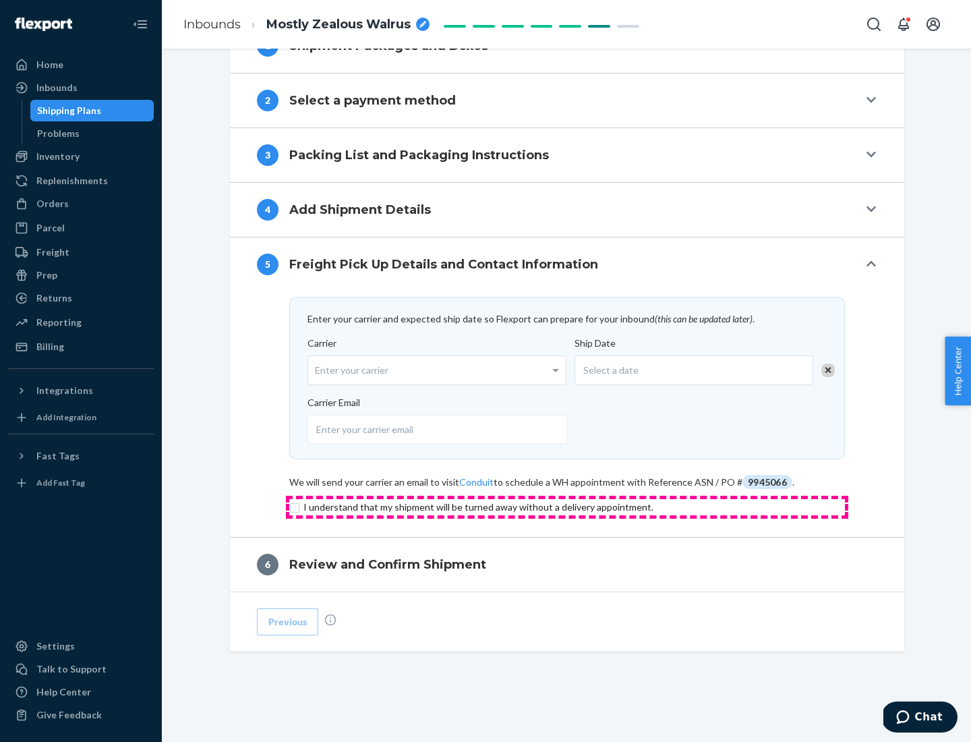
click at [567, 507] on input "checkbox" at bounding box center [567, 507] width 556 height 16
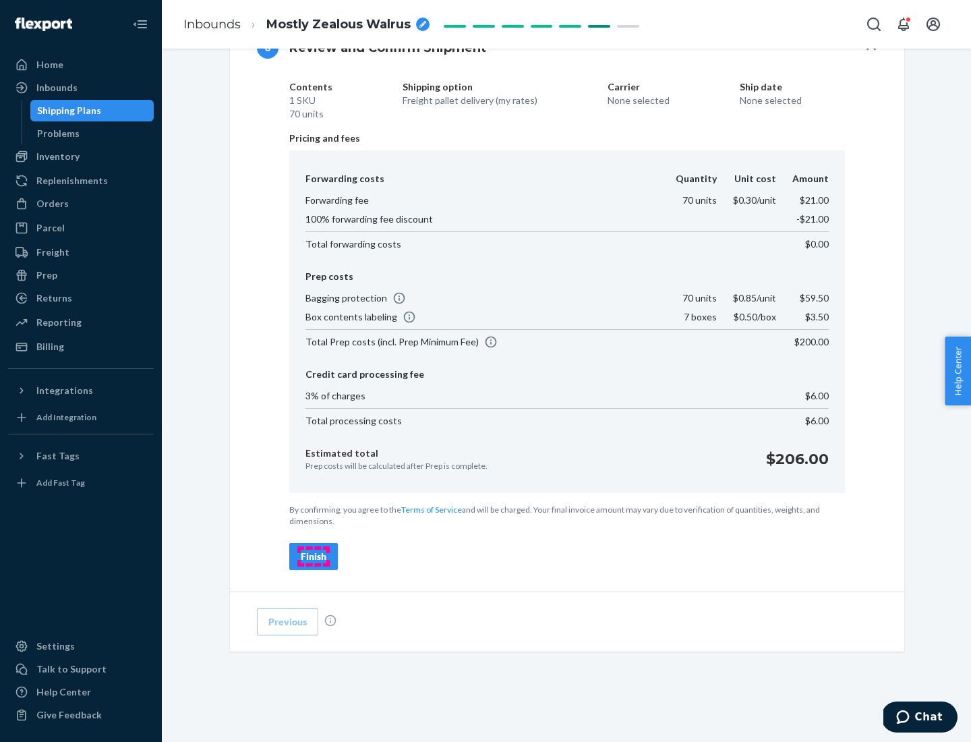
click at [314, 557] on div "Finish" at bounding box center [314, 556] width 26 height 13
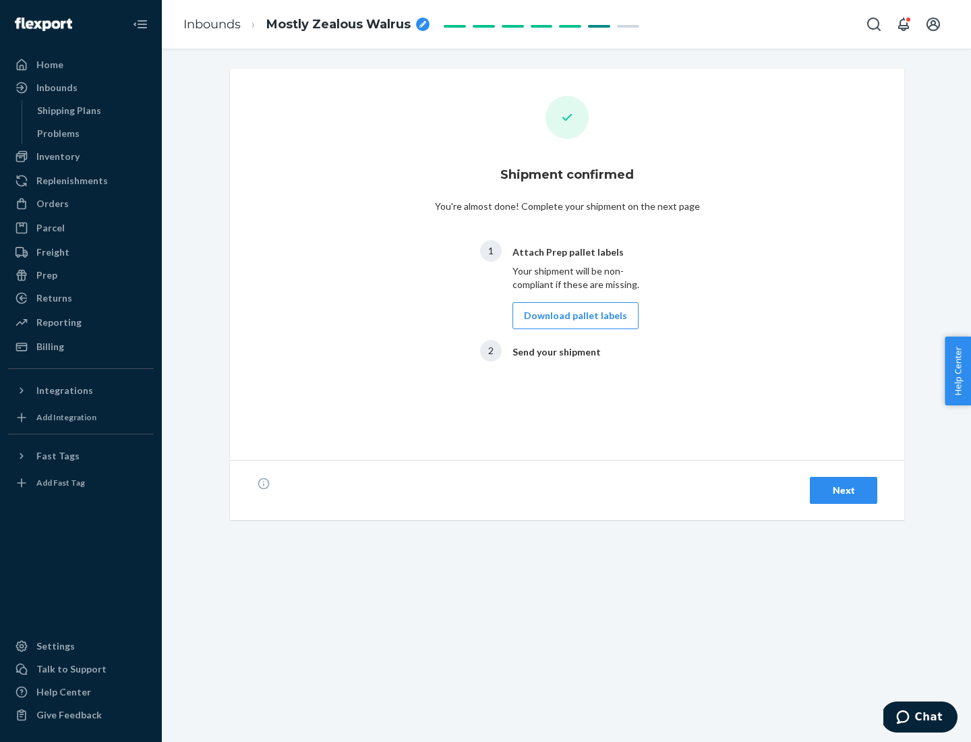
click at [572, 316] on button "Download pallet labels" at bounding box center [576, 315] width 126 height 27
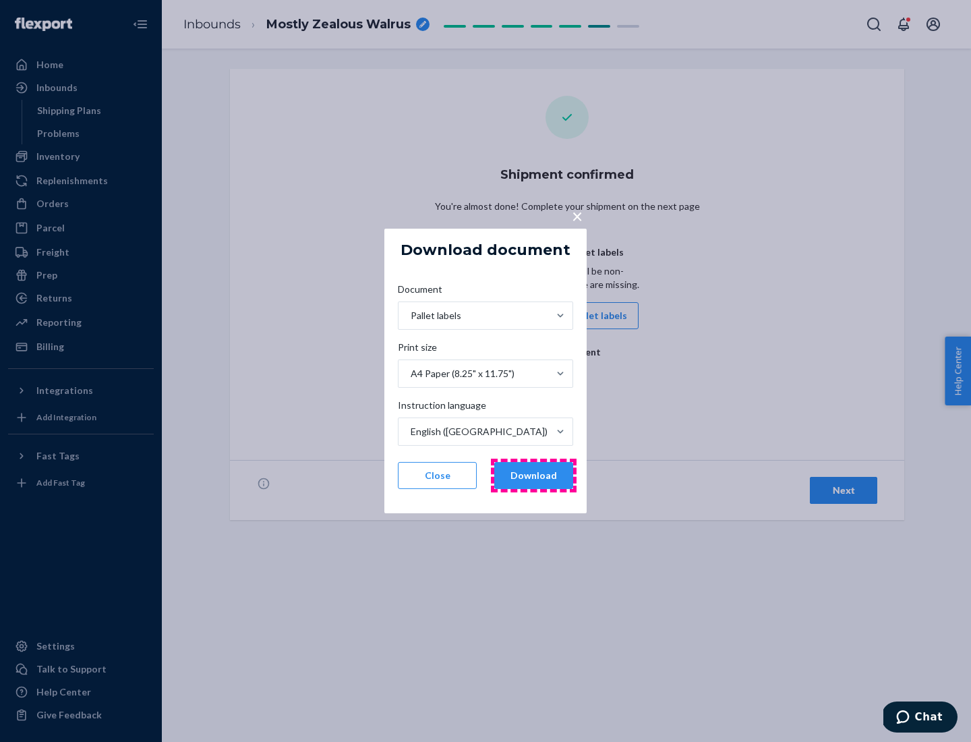
click at [534, 476] on button "Download" at bounding box center [534, 475] width 79 height 27
click at [577, 215] on span "×" at bounding box center [577, 215] width 11 height 23
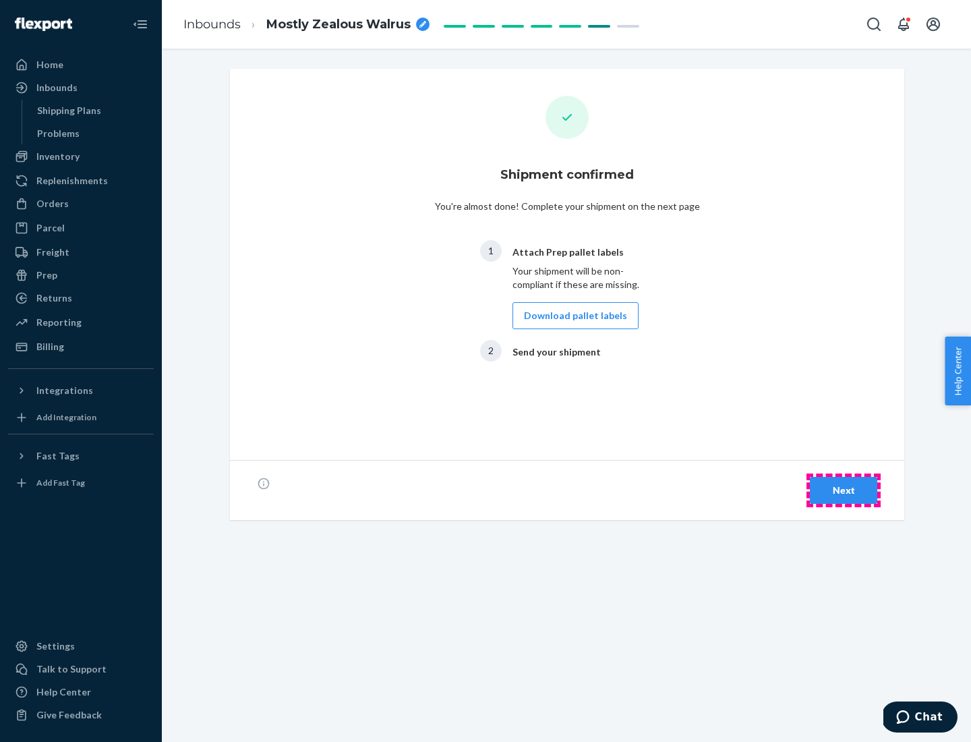
click at [844, 490] on div "Next" at bounding box center [844, 490] width 45 height 13
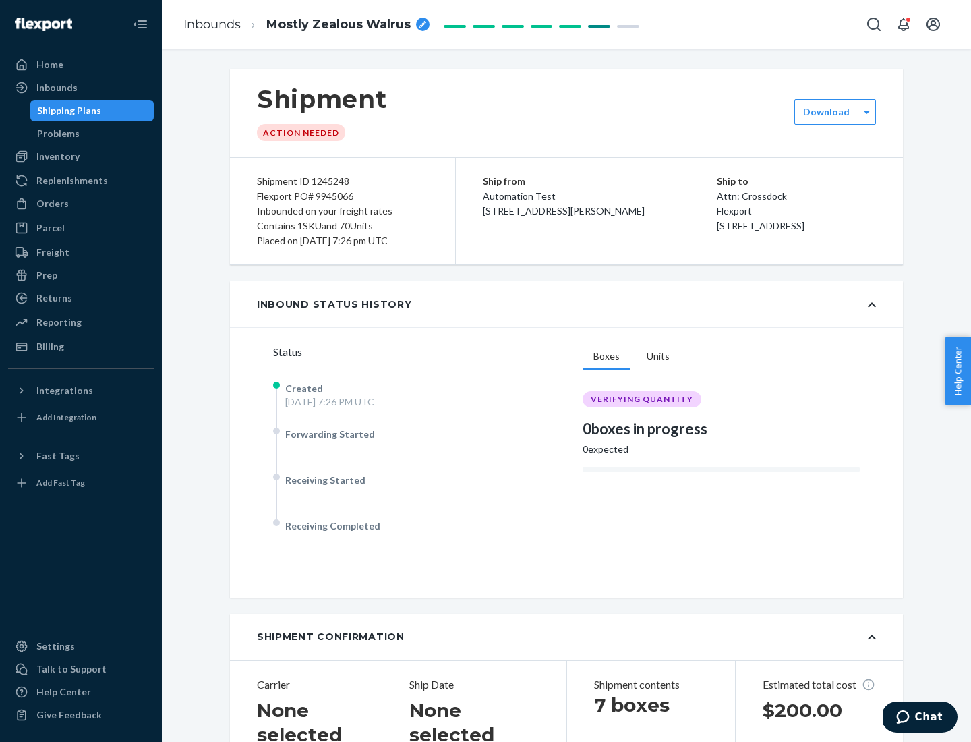
scroll to position [289, 0]
